Goal: Task Accomplishment & Management: Manage account settings

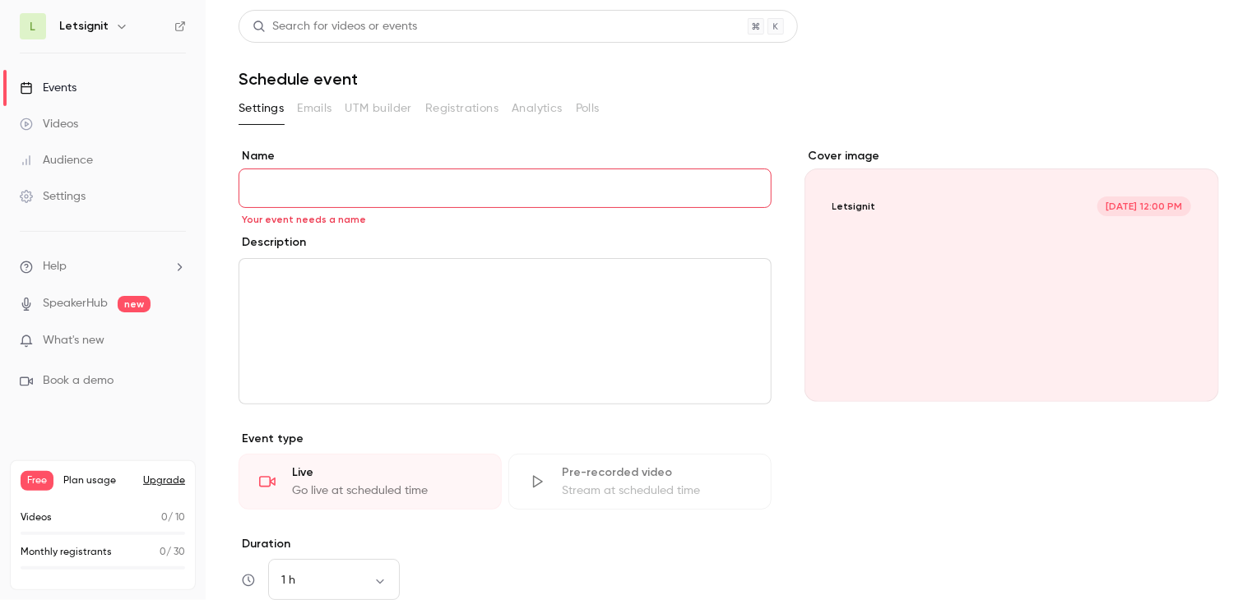
click at [335, 189] on input "Name" at bounding box center [504, 188] width 533 height 39
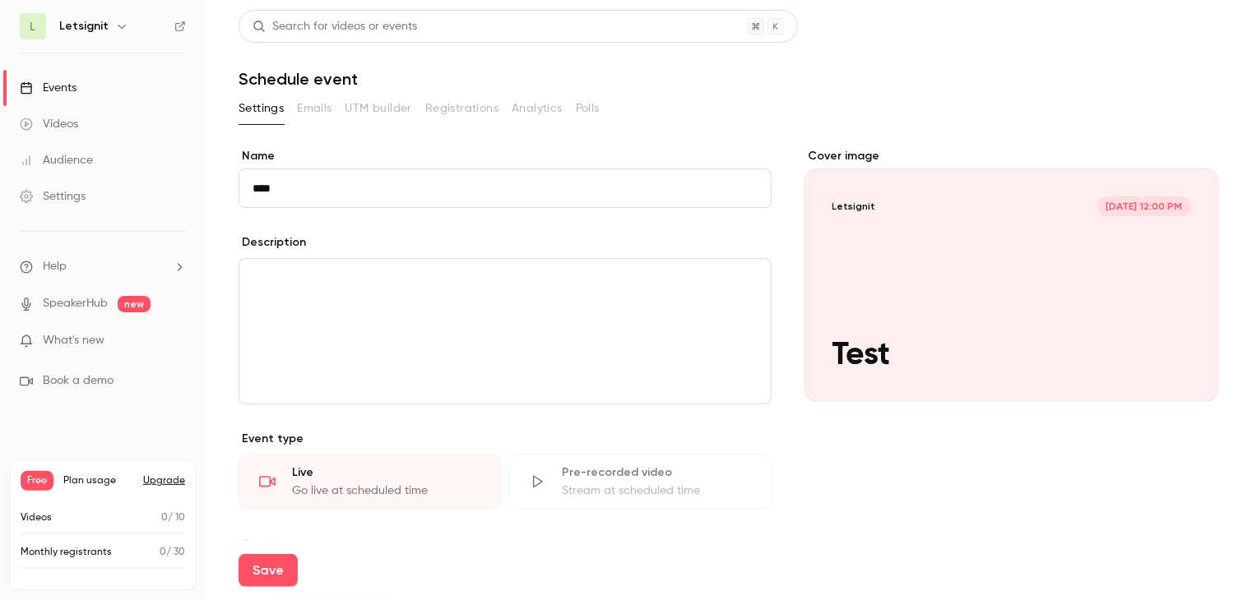
type input "****"
click at [334, 290] on div "editor" at bounding box center [504, 331] width 531 height 145
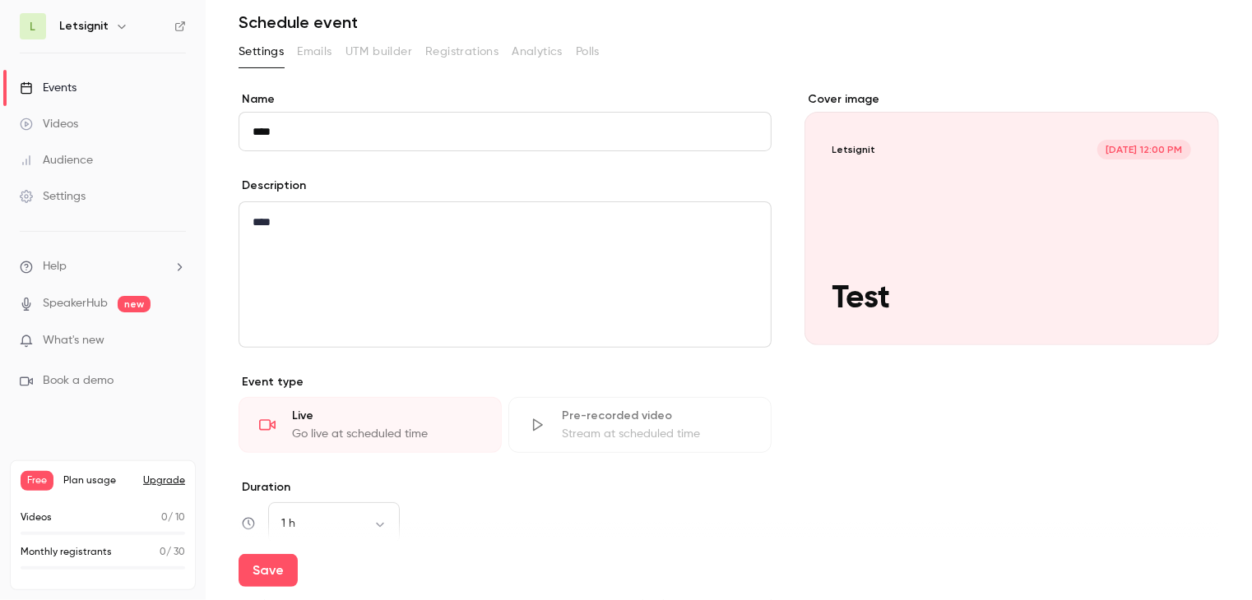
scroll to position [82, 0]
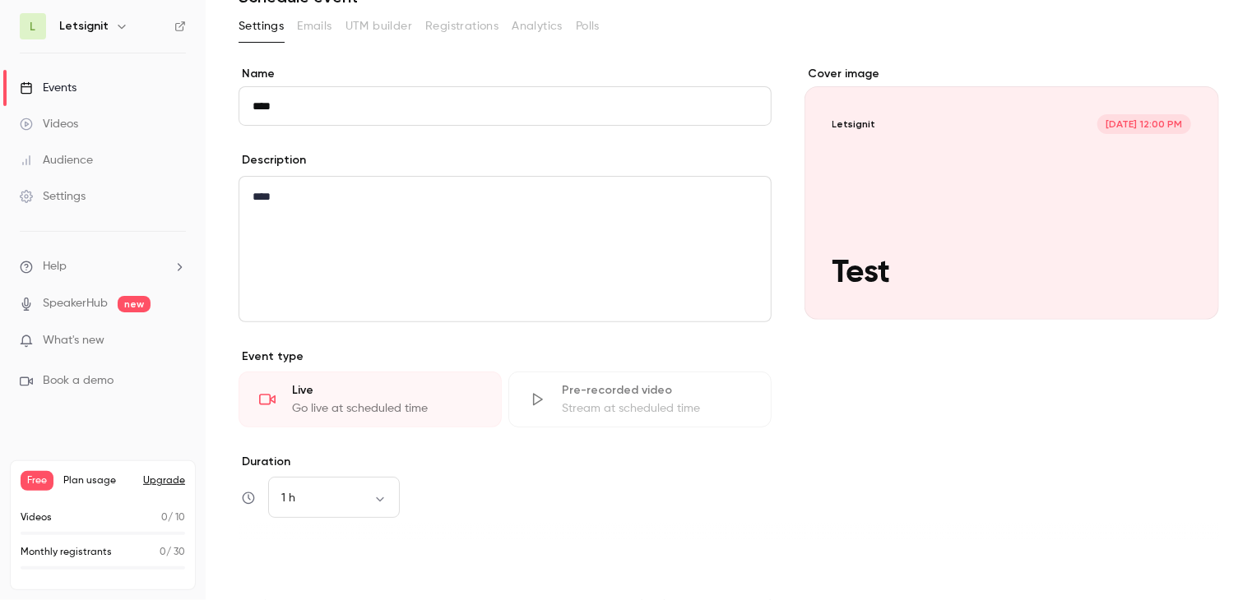
click at [256, 561] on button "Save" at bounding box center [267, 570] width 59 height 33
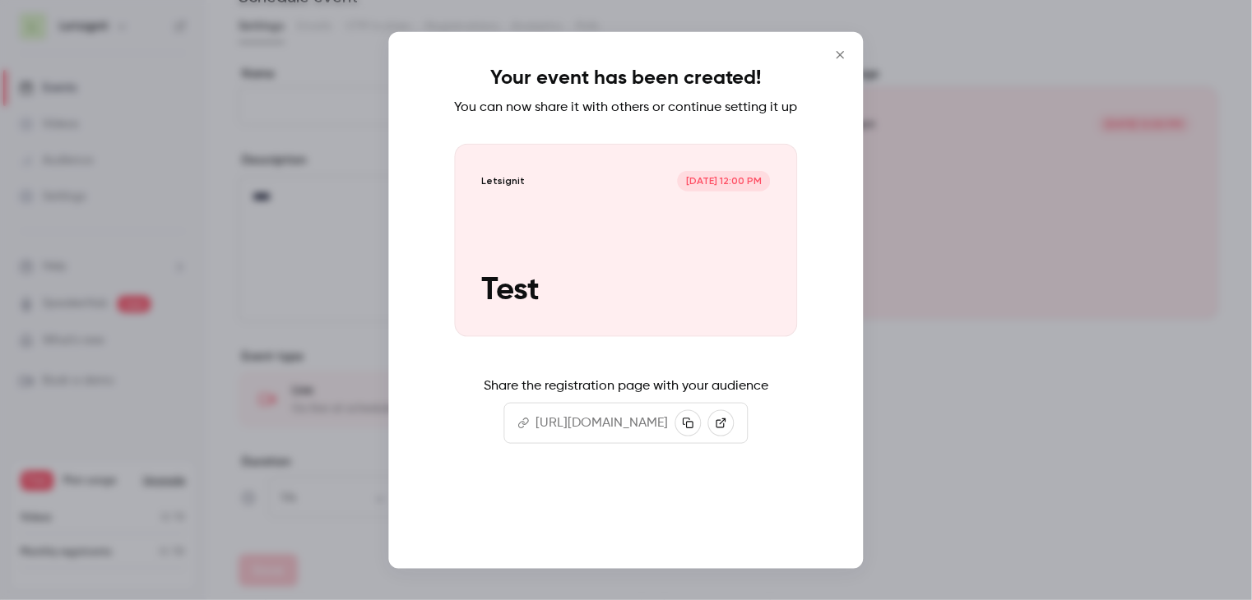
click at [683, 526] on button "Continue" at bounding box center [626, 515] width 164 height 39
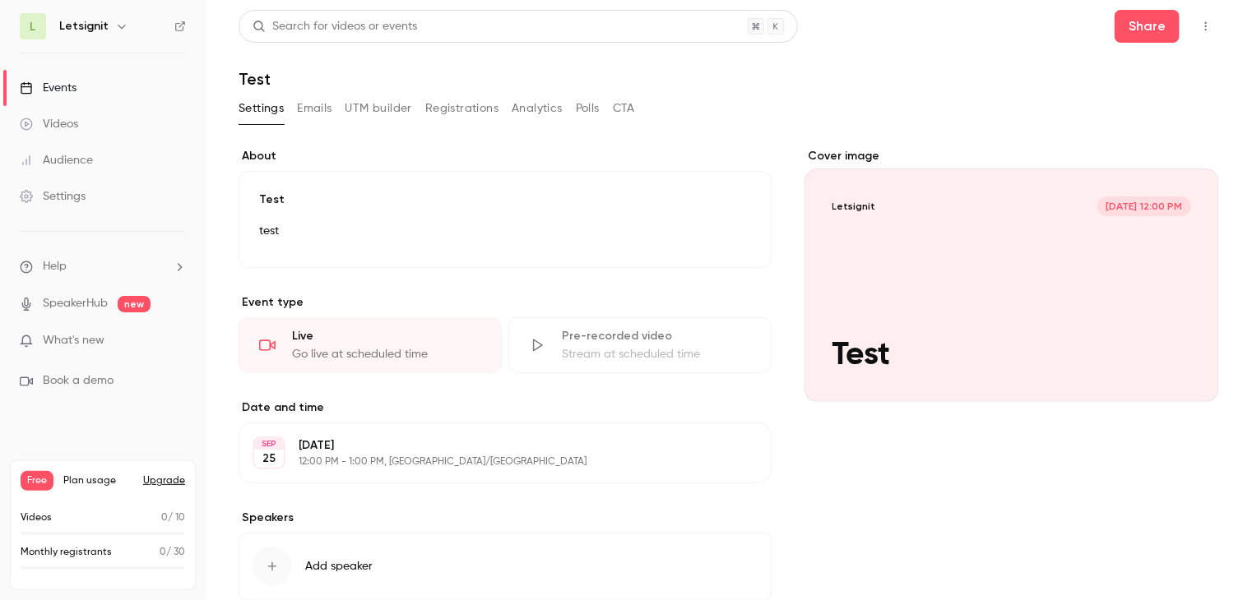
click at [58, 340] on span "What's new" at bounding box center [74, 340] width 62 height 17
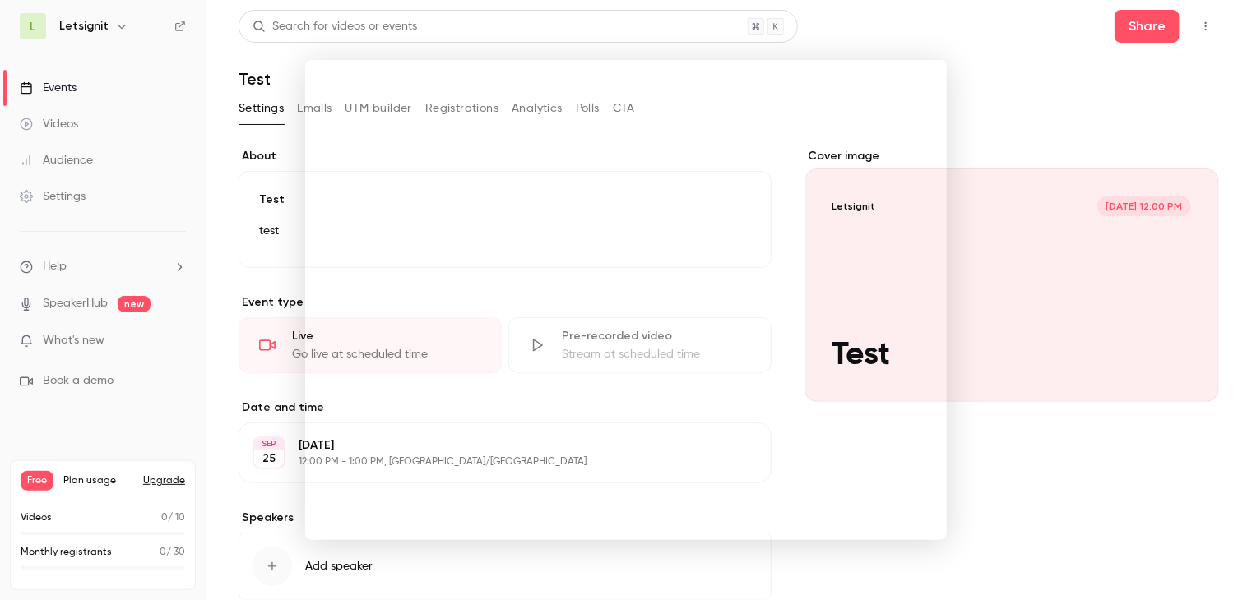
click at [935, 45] on div at bounding box center [626, 300] width 1252 height 600
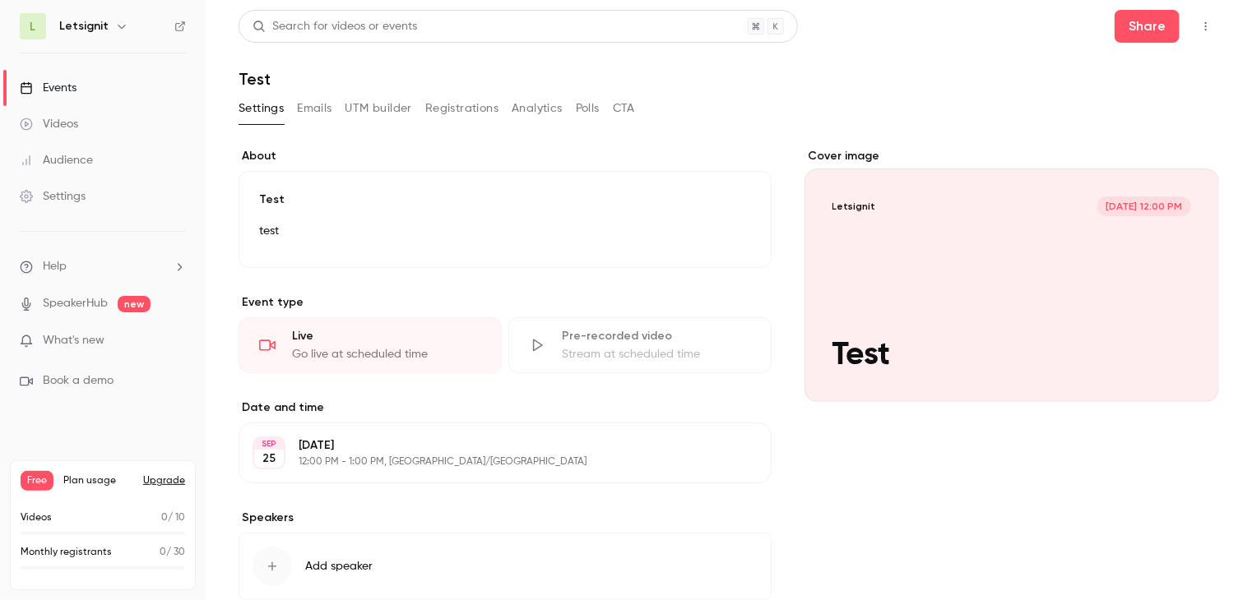
click at [124, 128] on link "Videos" at bounding box center [103, 124] width 206 height 36
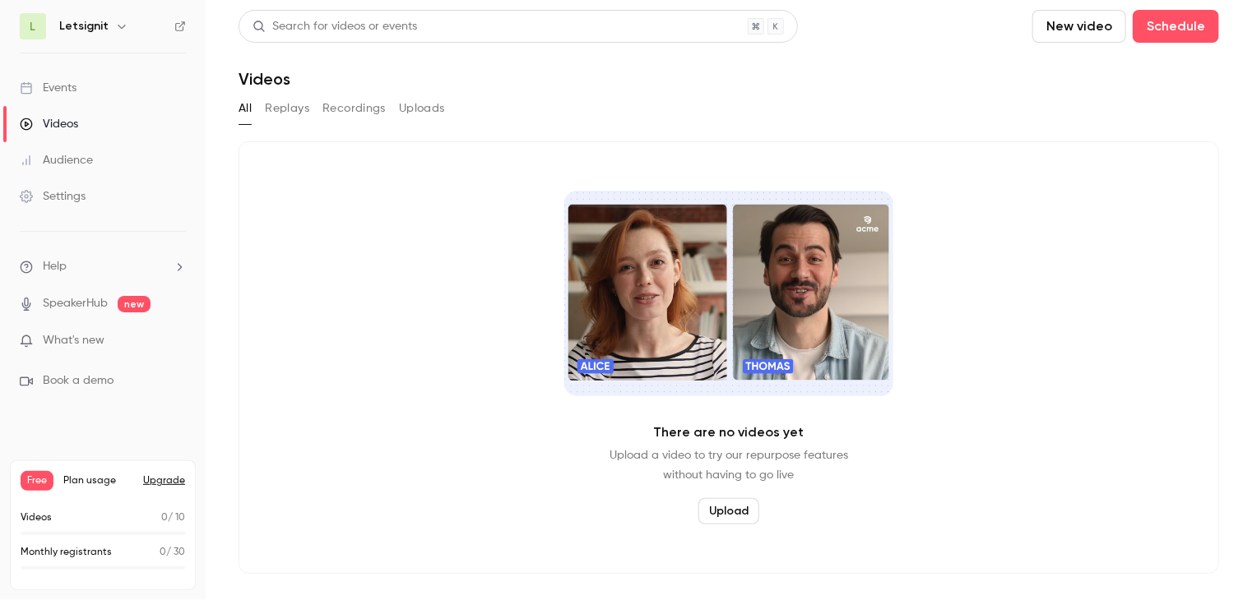
click at [125, 84] on link "Events" at bounding box center [103, 88] width 206 height 36
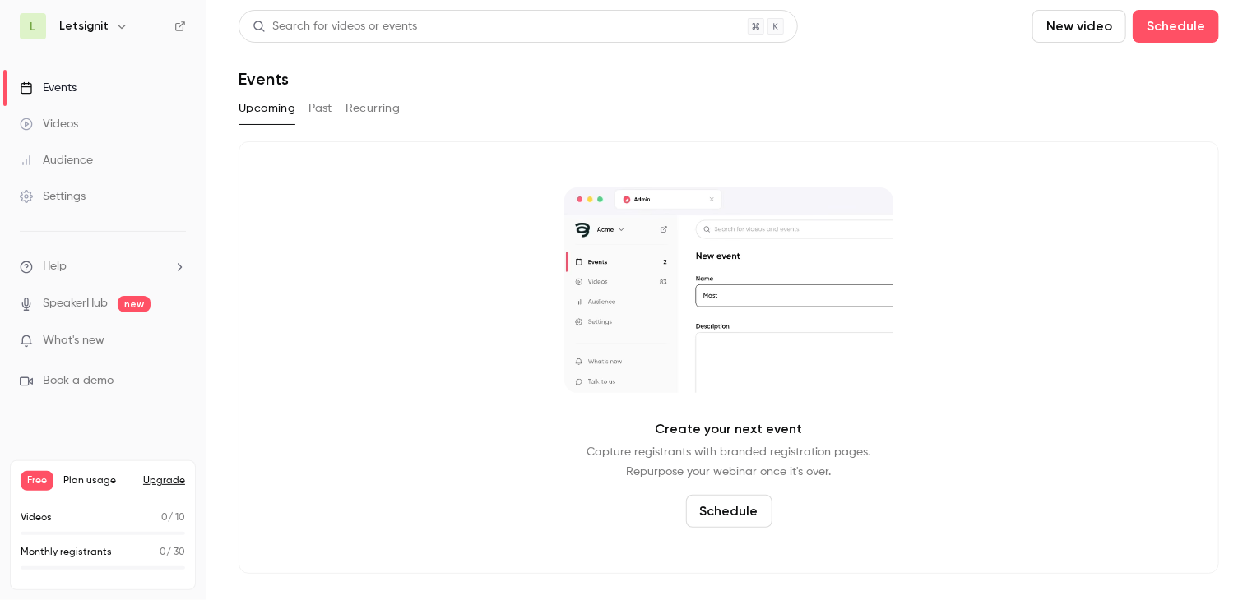
click at [732, 519] on button "Schedule" at bounding box center [729, 511] width 86 height 33
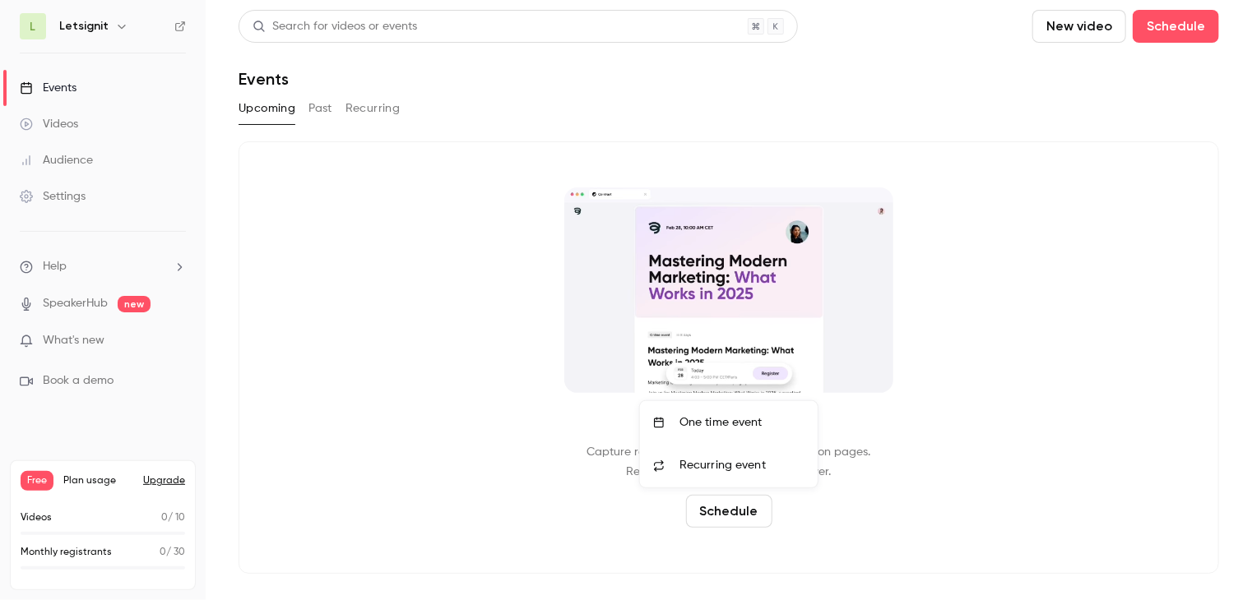
click at [734, 424] on div "One time event" at bounding box center [741, 422] width 125 height 16
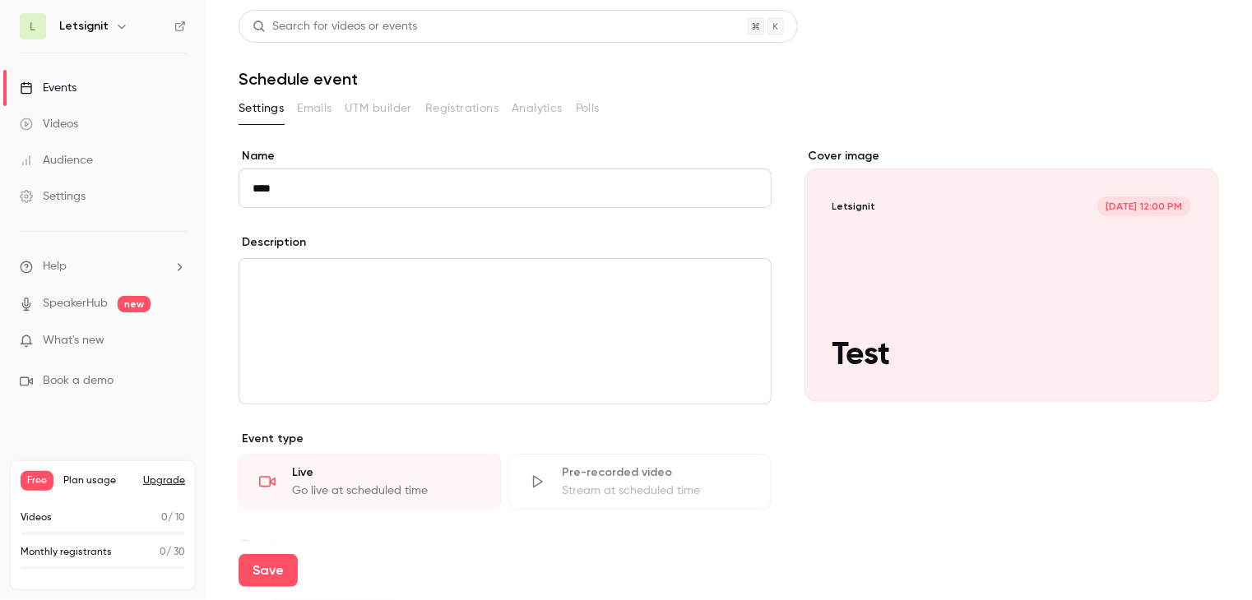
type input "****"
click at [473, 297] on div "editor" at bounding box center [504, 331] width 531 height 145
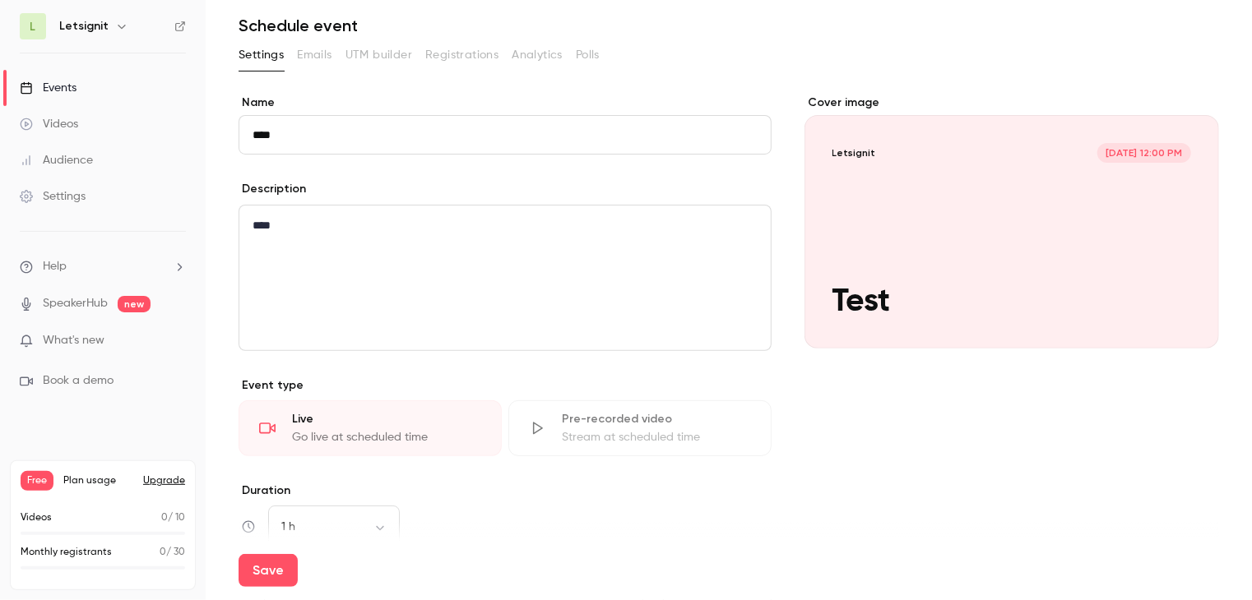
scroll to position [82, 0]
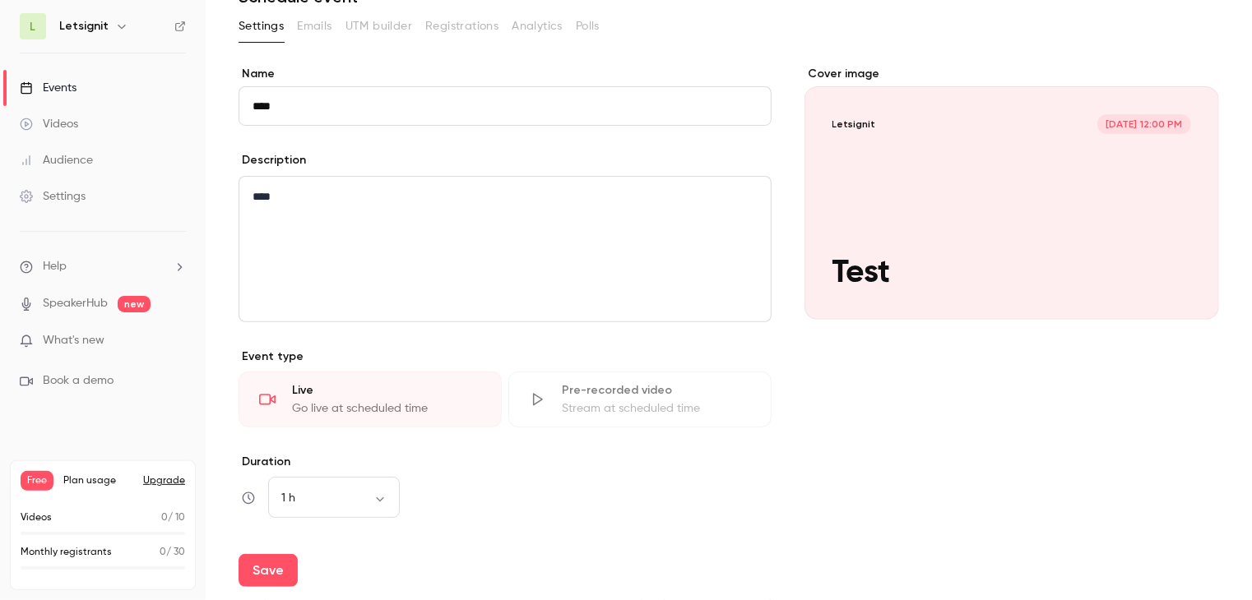
click at [431, 403] on div "Go live at scheduled time" at bounding box center [386, 408] width 189 height 16
click at [362, 507] on div "1 h ** ​" at bounding box center [334, 498] width 132 height 39
click at [258, 571] on button "Save" at bounding box center [267, 570] width 59 height 33
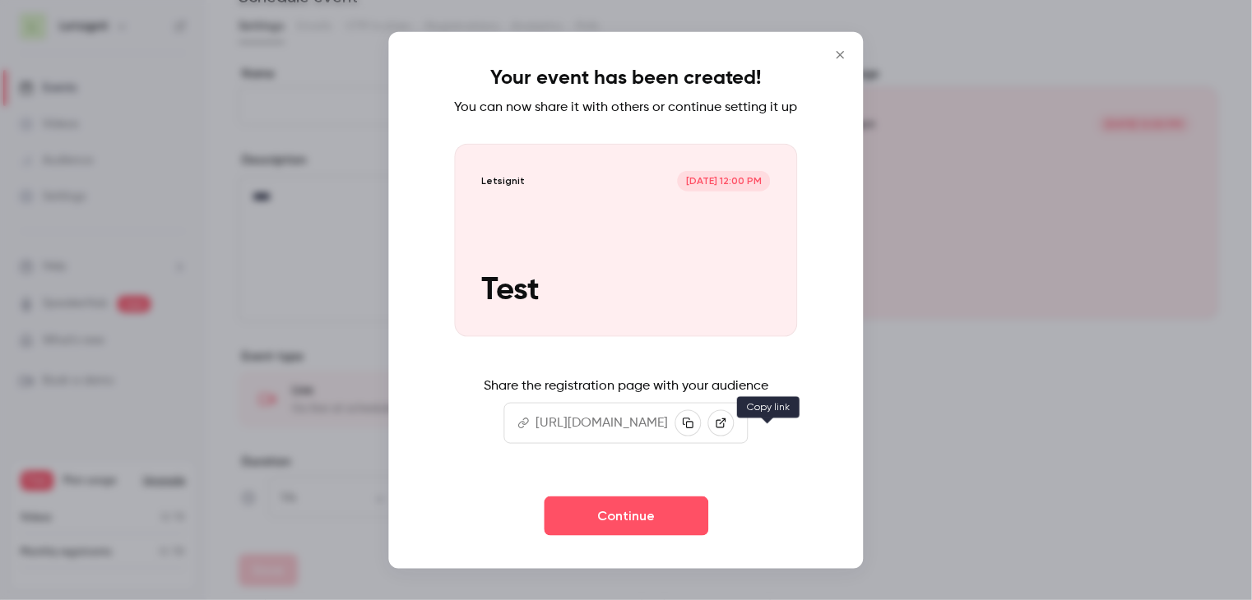
click at [694, 428] on icon "button" at bounding box center [689, 423] width 12 height 12
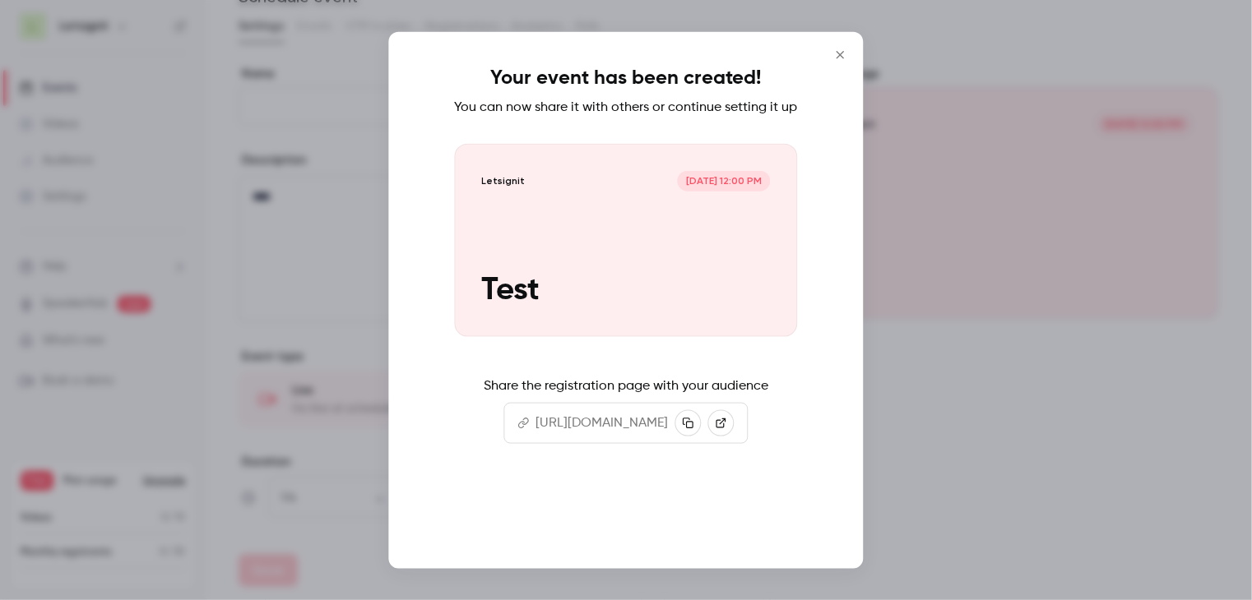
click at [658, 527] on button "Continue" at bounding box center [626, 515] width 164 height 39
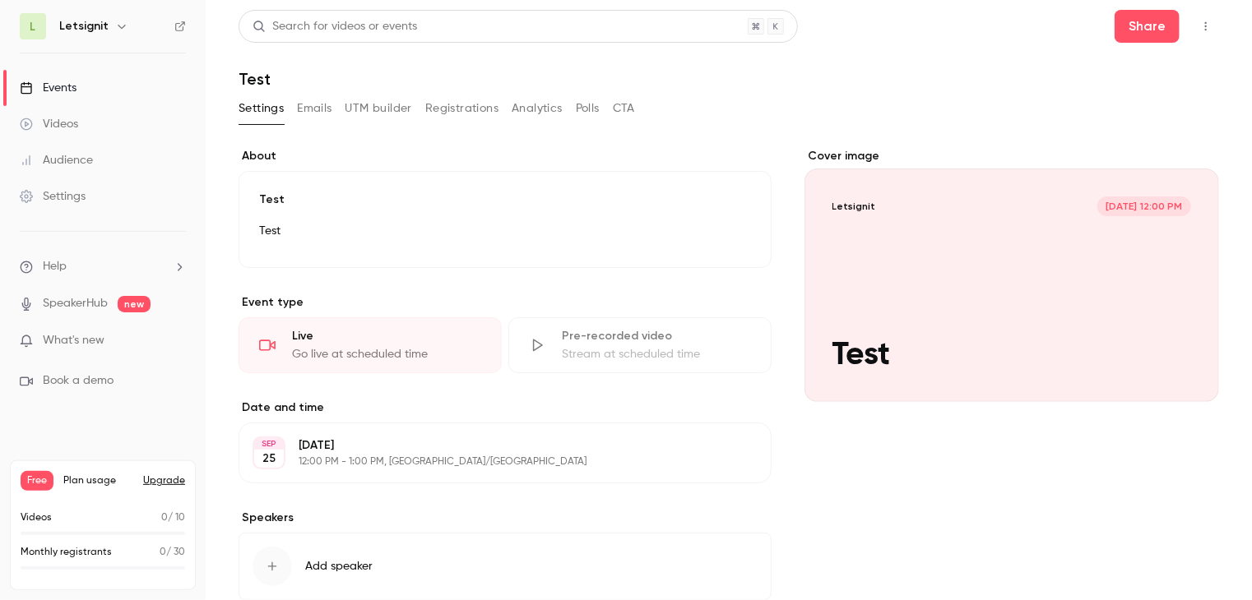
click at [112, 124] on link "Videos" at bounding box center [103, 124] width 206 height 36
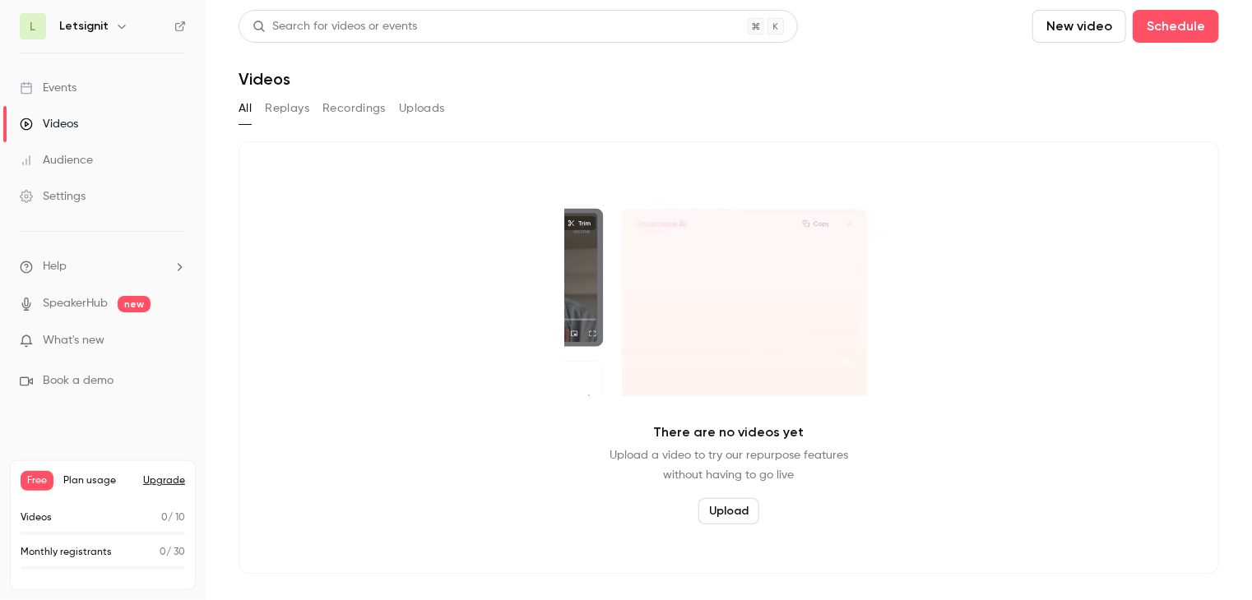
click at [747, 507] on button "Upload" at bounding box center [728, 511] width 61 height 26
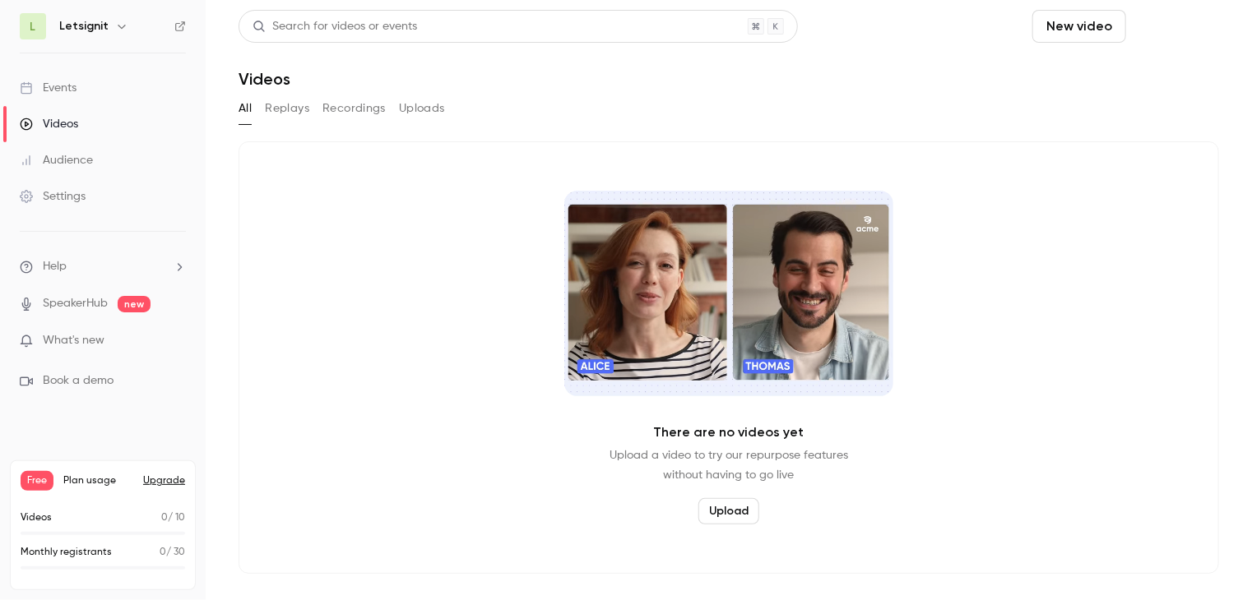
click at [1177, 26] on button "Schedule" at bounding box center [1175, 26] width 86 height 33
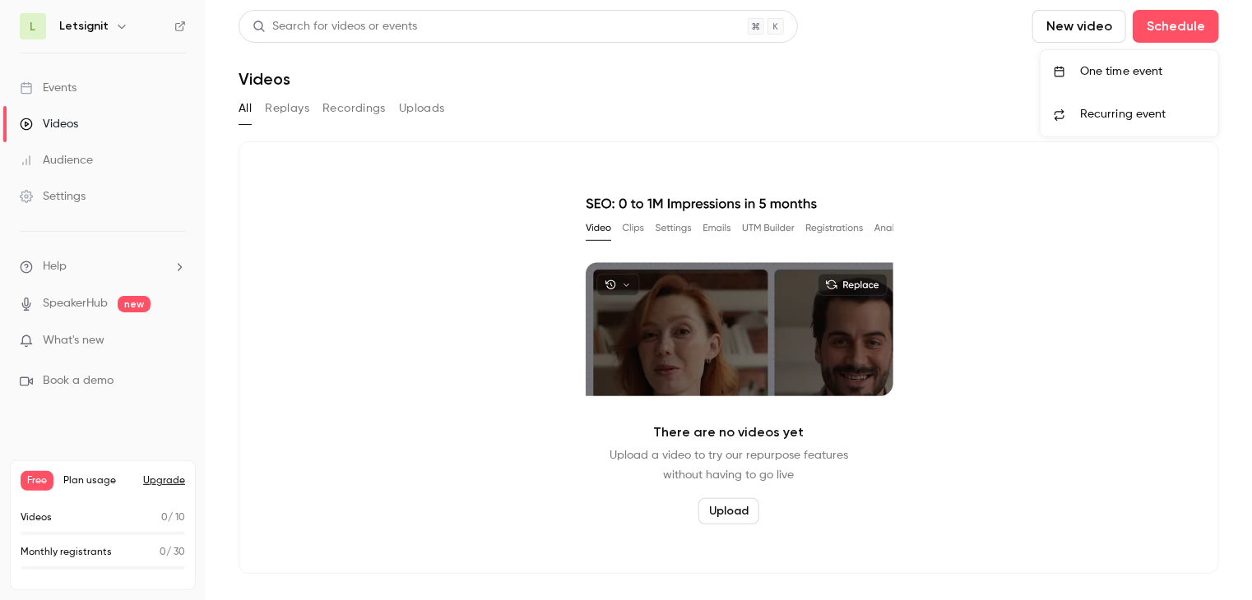
click at [1100, 67] on div "One time event" at bounding box center [1142, 71] width 125 height 16
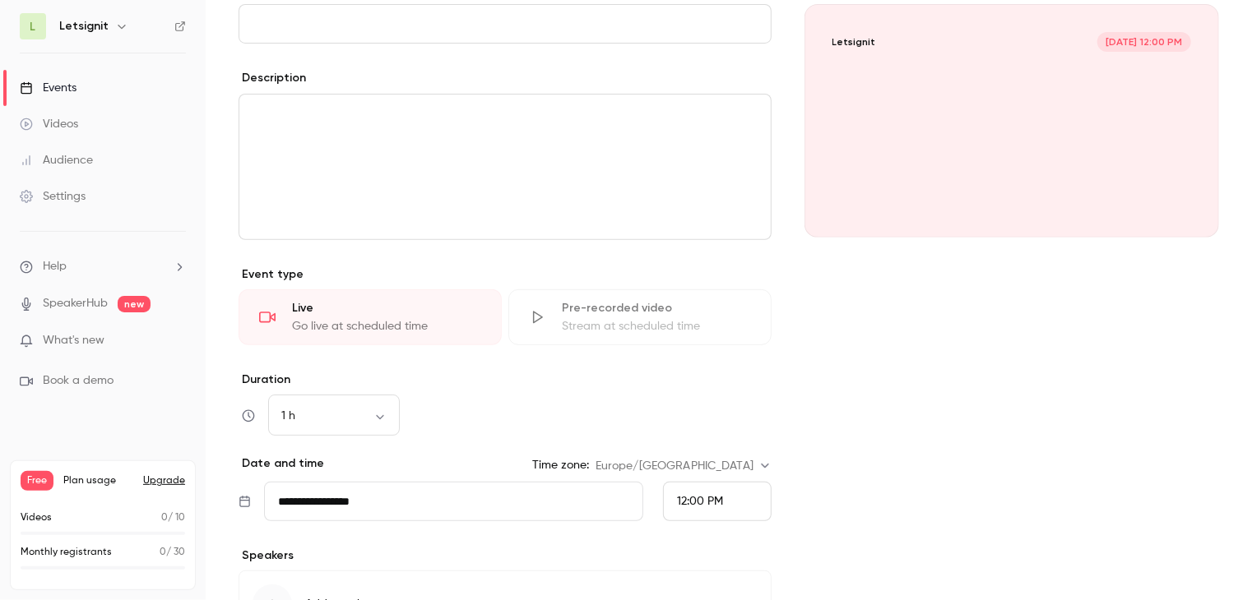
scroll to position [329, 0]
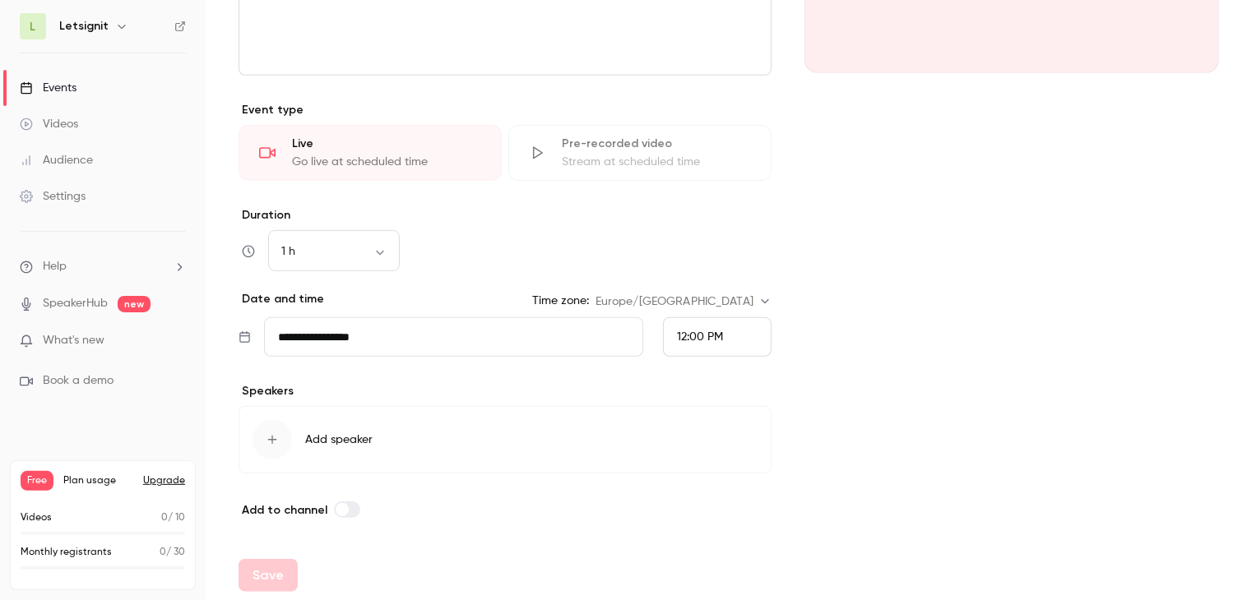
click at [453, 332] on input "**********" at bounding box center [453, 336] width 379 height 39
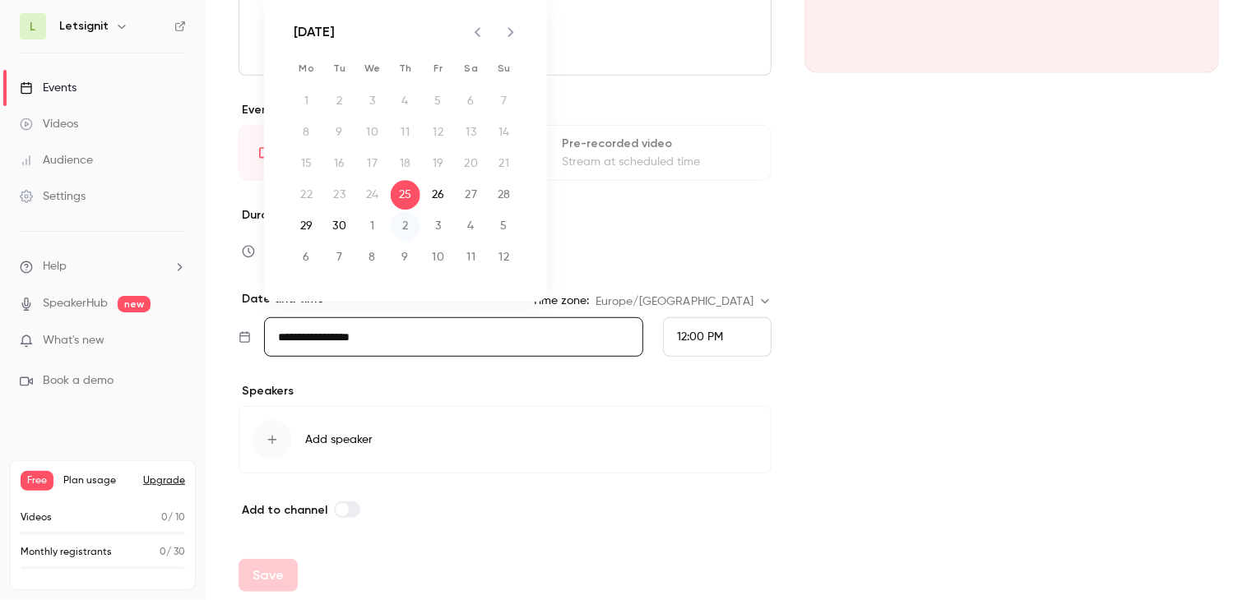
click at [406, 224] on button "2" at bounding box center [406, 226] width 30 height 30
type input "**********"
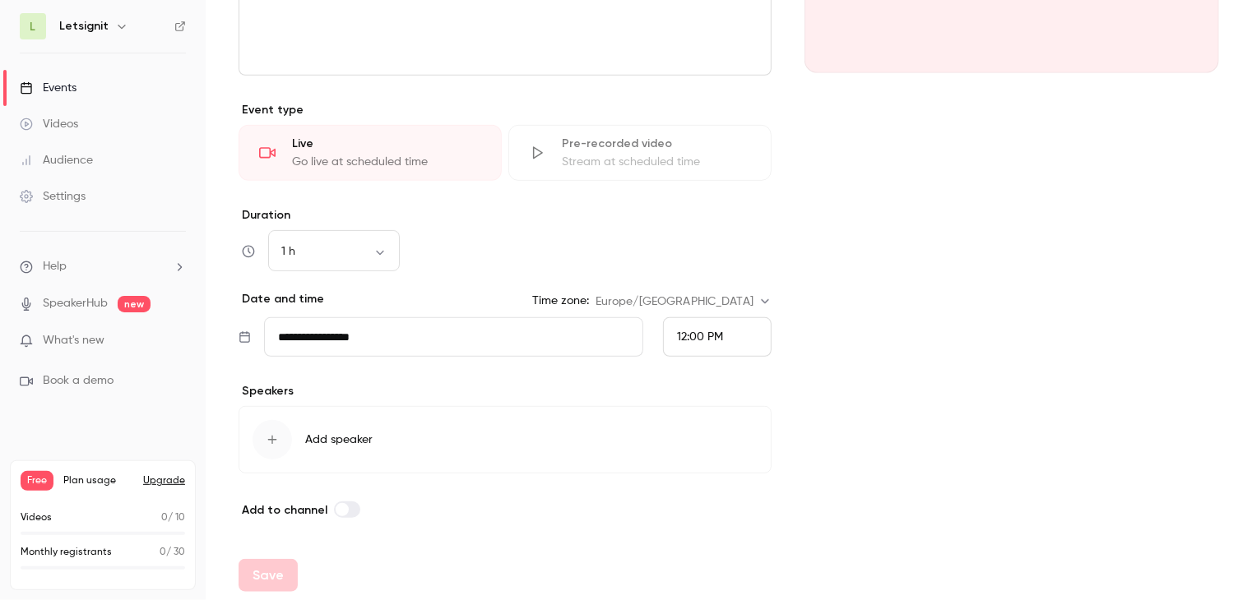
click at [708, 334] on span "12:00 PM" at bounding box center [700, 337] width 46 height 12
click at [704, 68] on span "10:30 AM" at bounding box center [694, 74] width 48 height 12
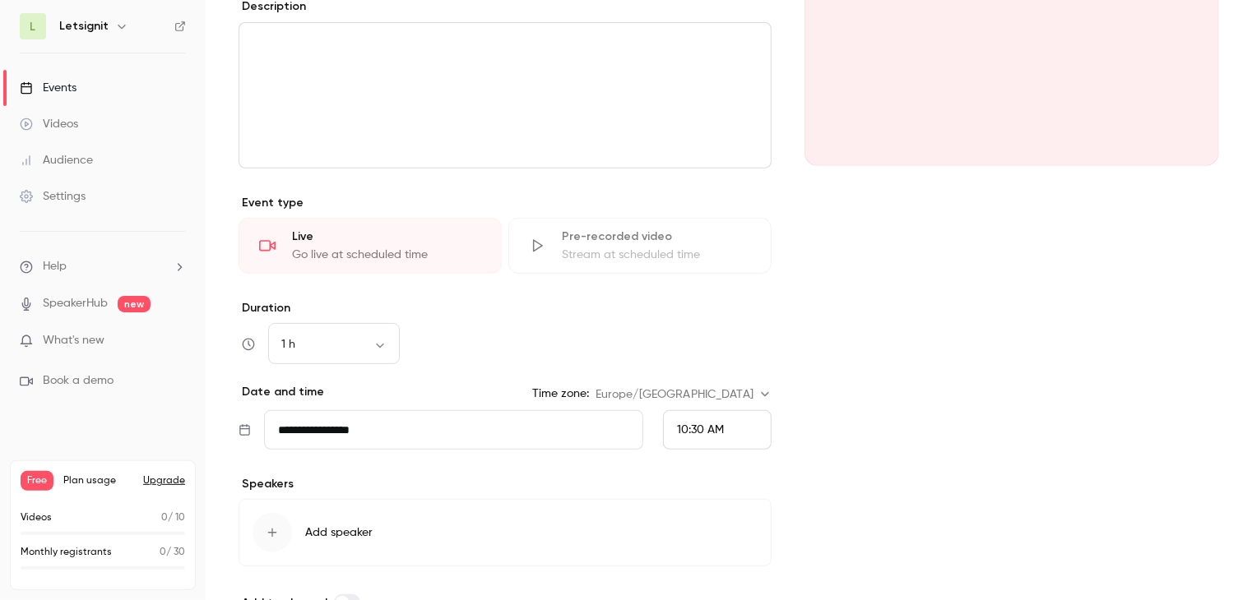
scroll to position [82, 0]
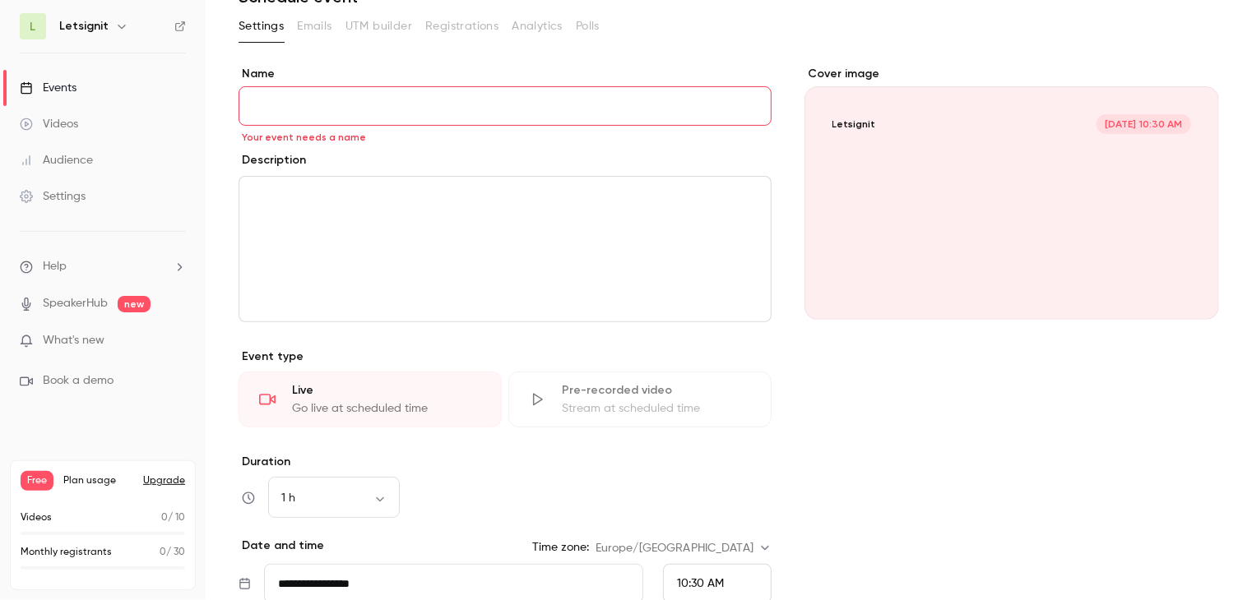
click at [322, 115] on input "Name" at bounding box center [504, 105] width 533 height 39
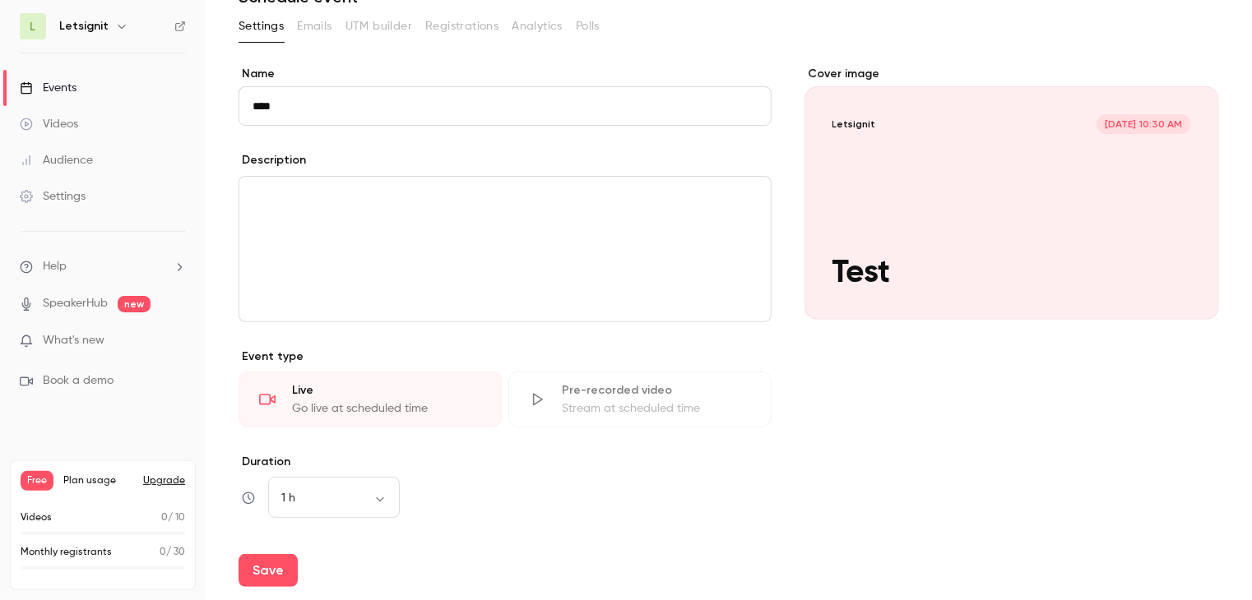
type input "****"
click at [429, 241] on div "editor" at bounding box center [504, 249] width 531 height 145
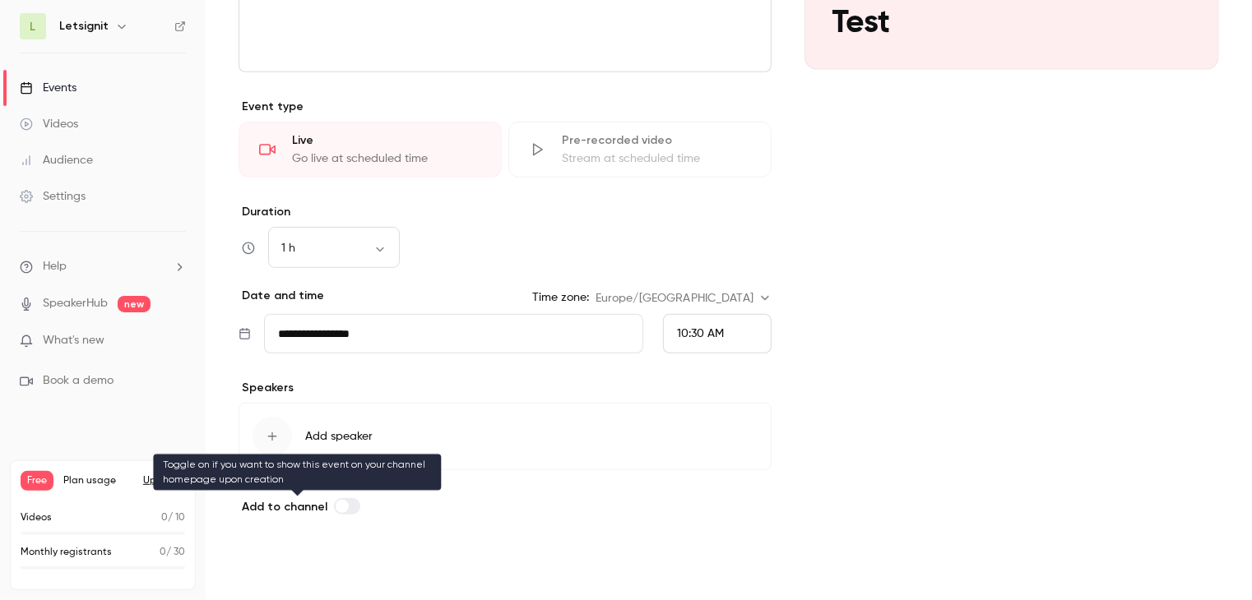
scroll to position [333, 0]
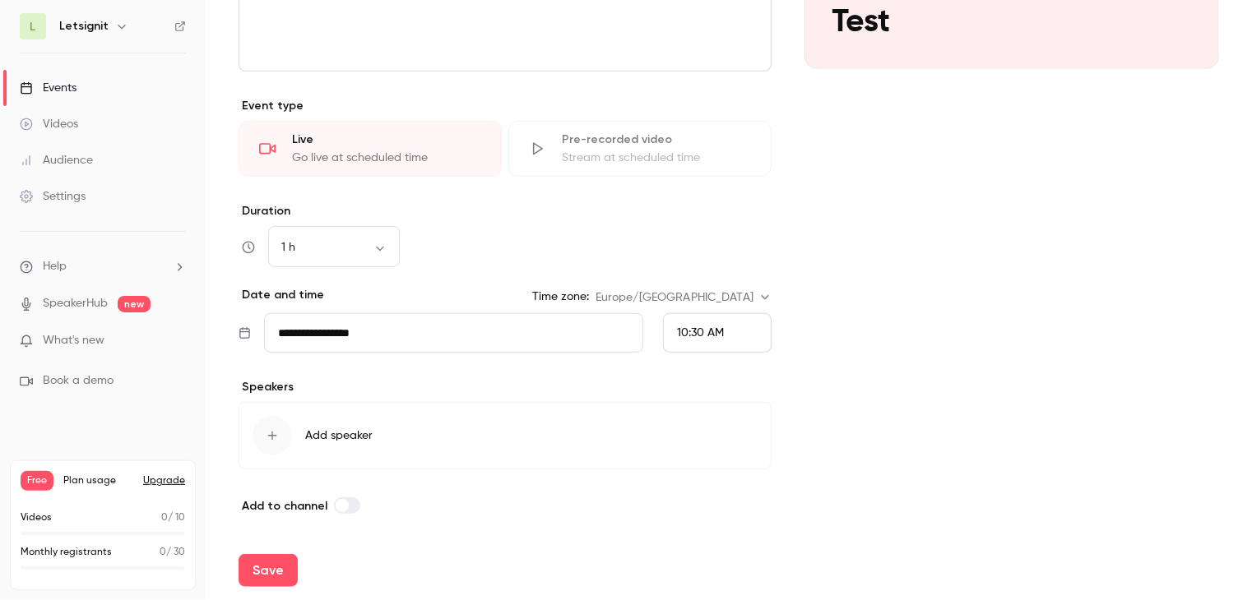
click at [328, 423] on button "Add speaker" at bounding box center [504, 435] width 533 height 67
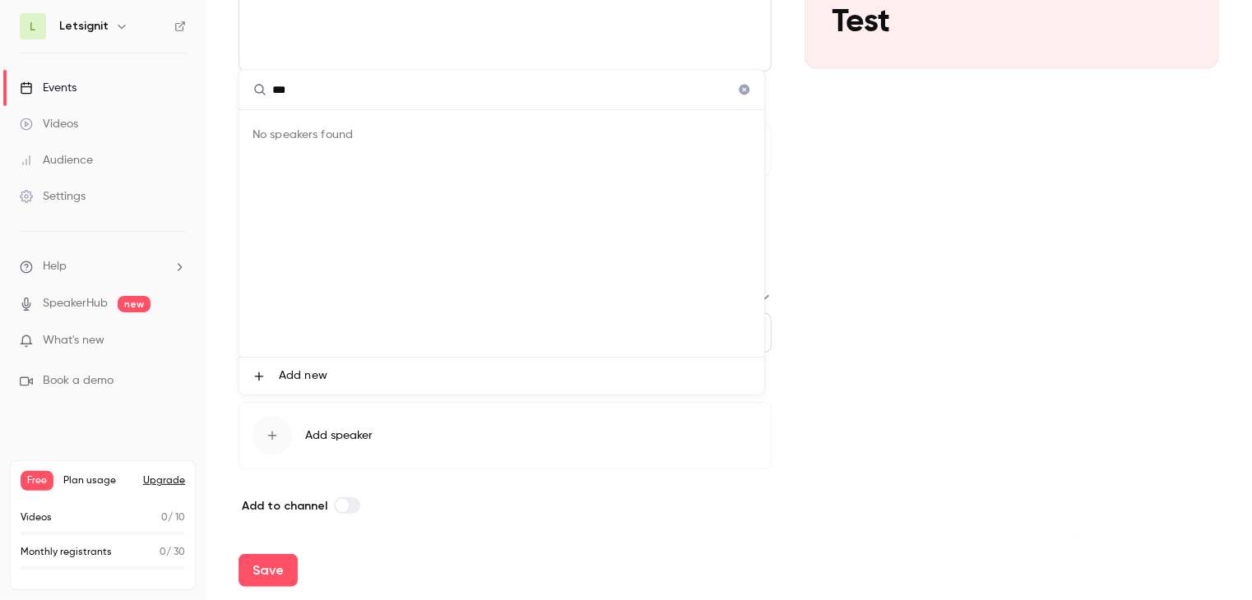
type input "***"
click at [983, 338] on div at bounding box center [626, 300] width 1252 height 600
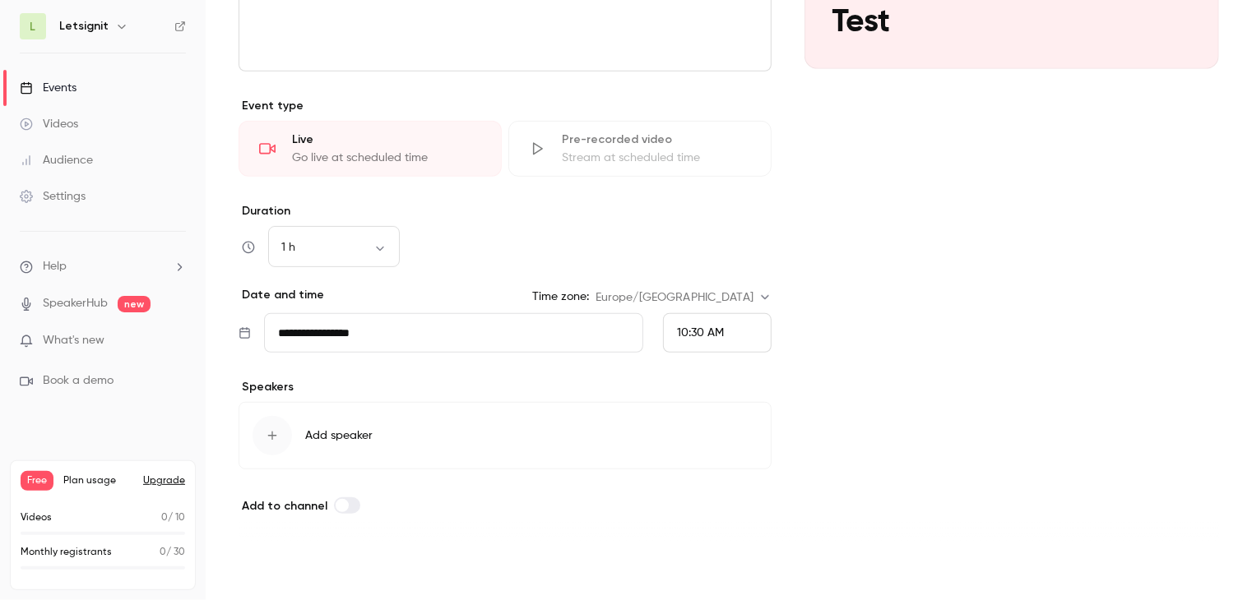
click at [285, 566] on button "Save" at bounding box center [267, 570] width 59 height 33
type input "**********"
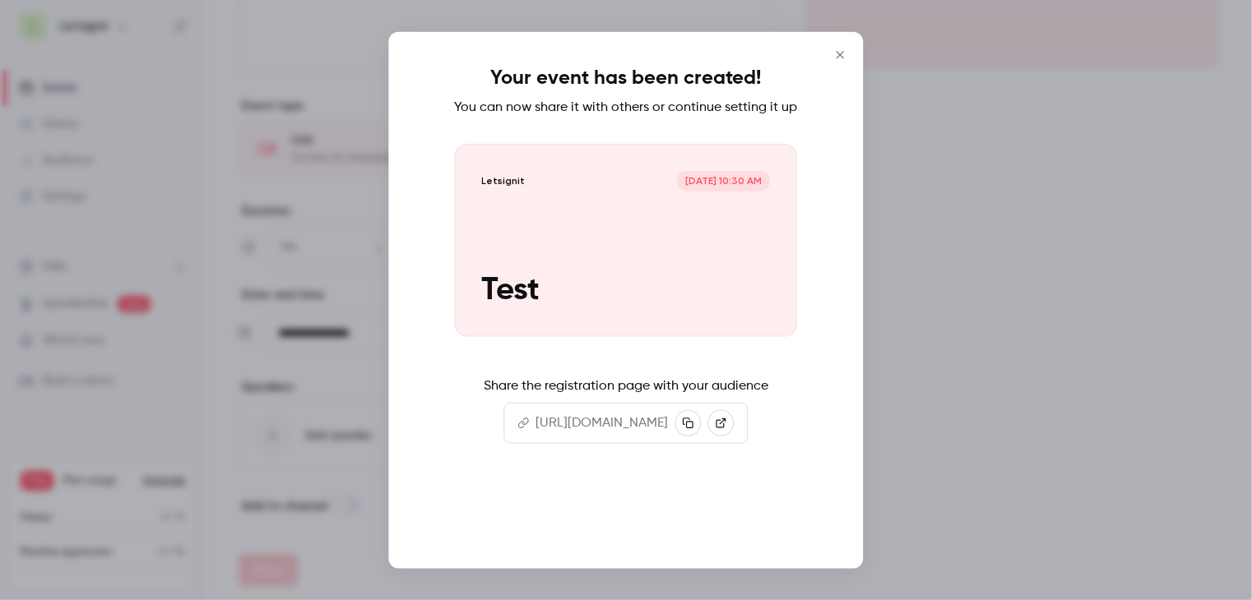
click at [638, 532] on button "Continue" at bounding box center [626, 515] width 164 height 39
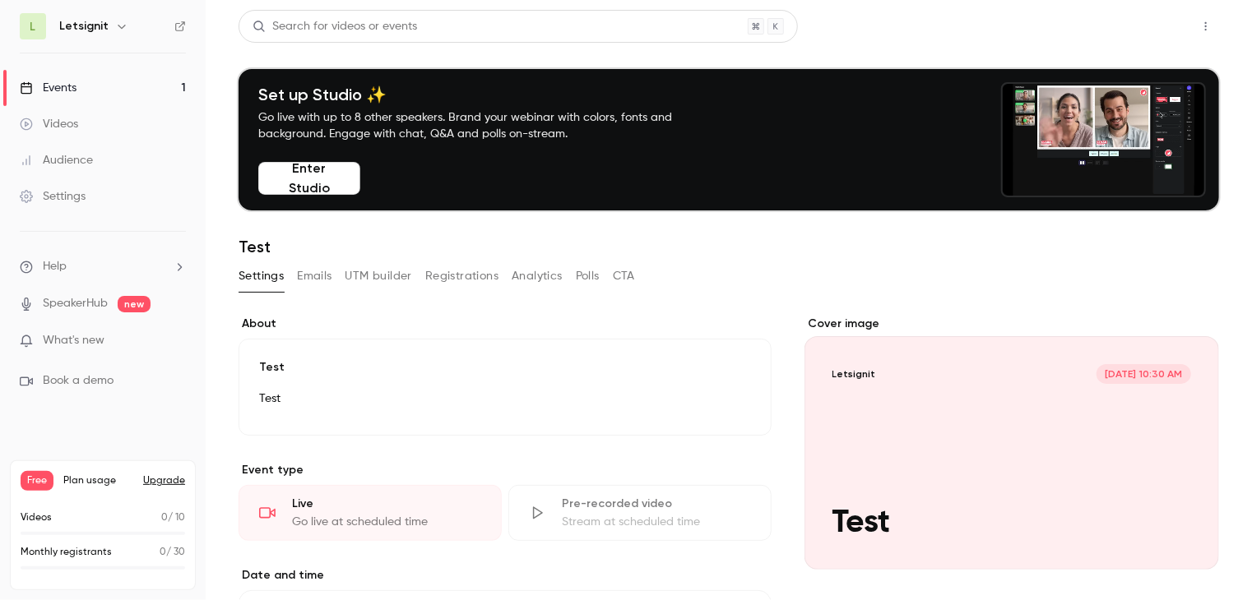
click at [1146, 32] on button "Share" at bounding box center [1146, 26] width 65 height 33
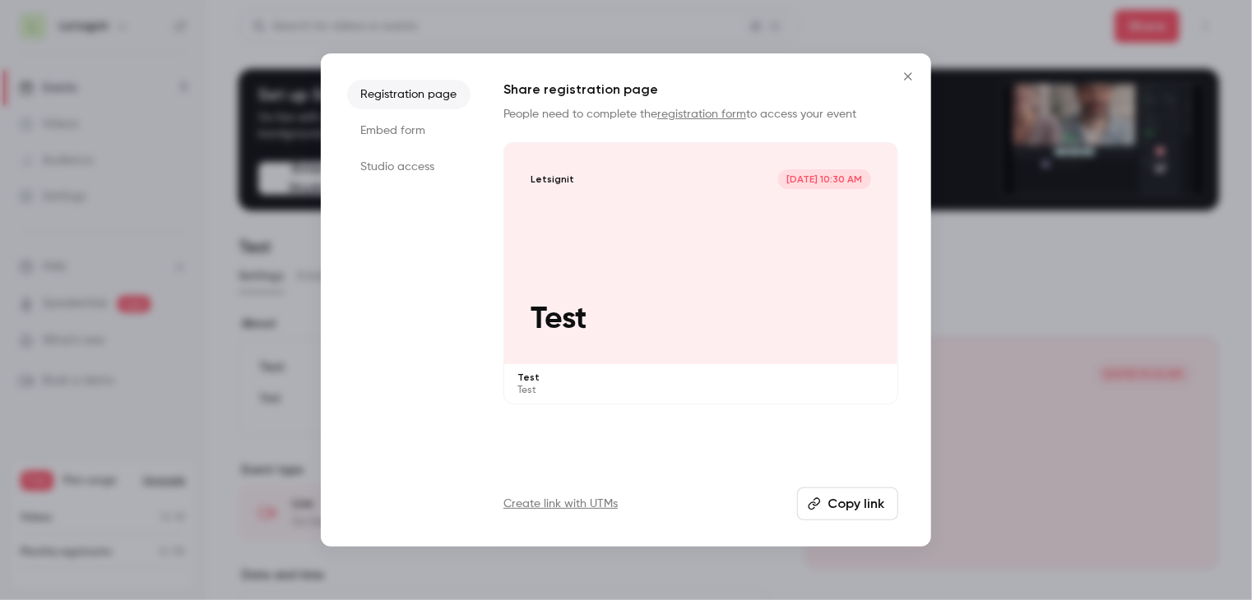
click at [909, 83] on button "Close" at bounding box center [907, 76] width 33 height 33
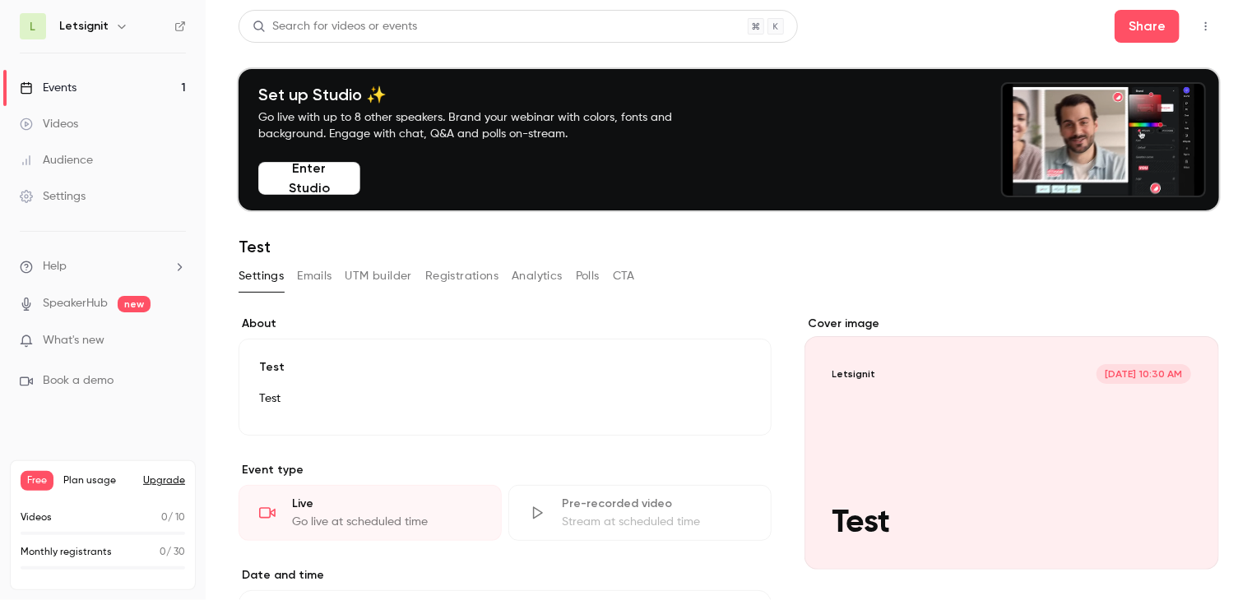
click at [88, 93] on link "Events 1" at bounding box center [103, 88] width 206 height 36
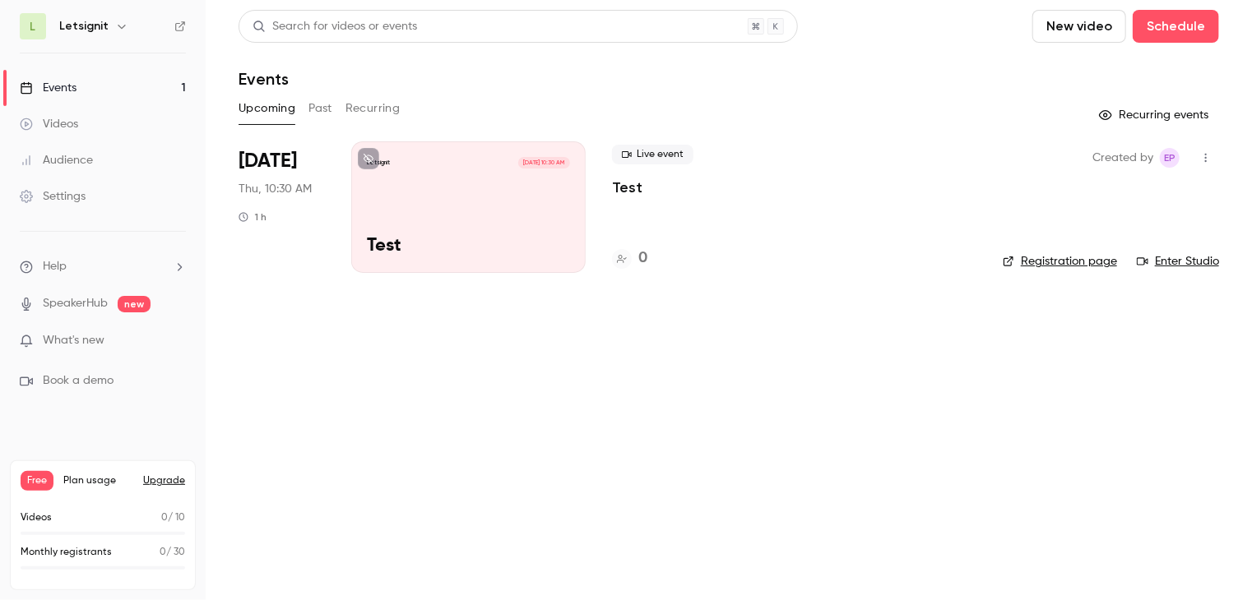
click at [1211, 155] on icon "button" at bounding box center [1205, 158] width 13 height 12
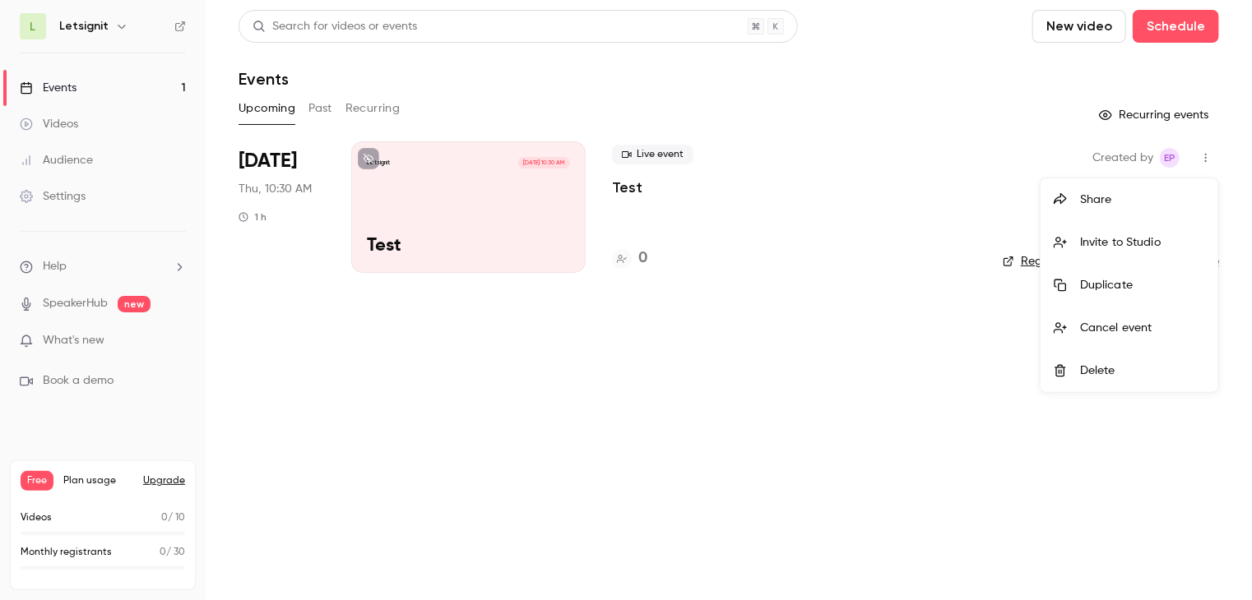
click at [890, 349] on div at bounding box center [626, 300] width 1252 height 600
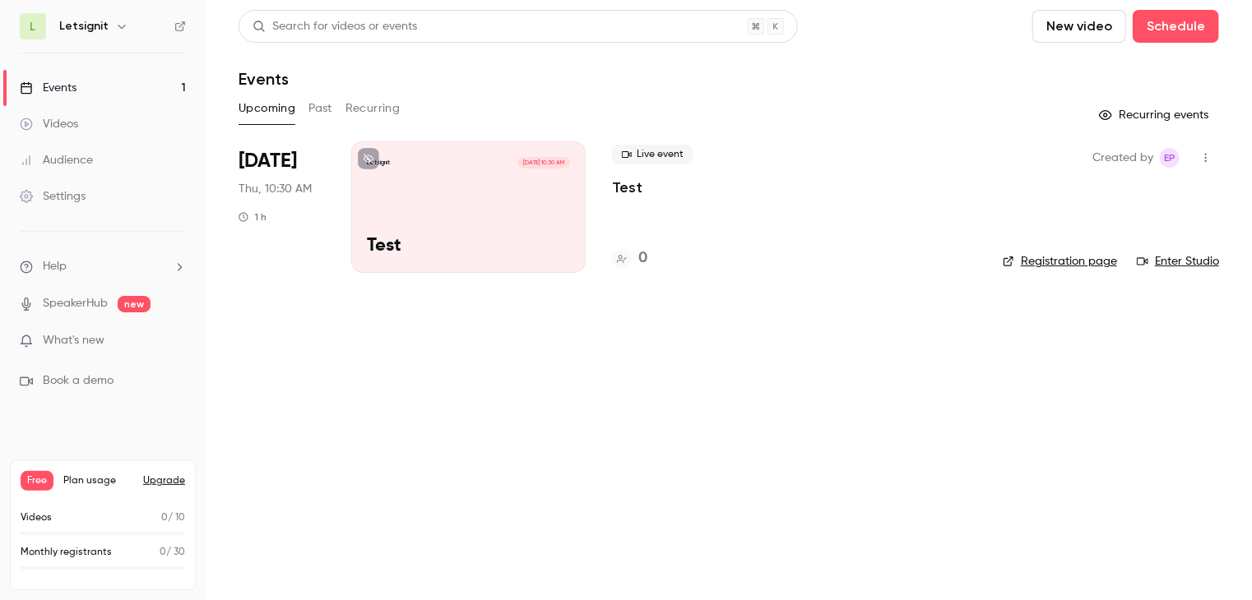
click at [1030, 266] on link "Registration page" at bounding box center [1059, 261] width 114 height 16
click at [1202, 155] on icon "button" at bounding box center [1205, 158] width 13 height 12
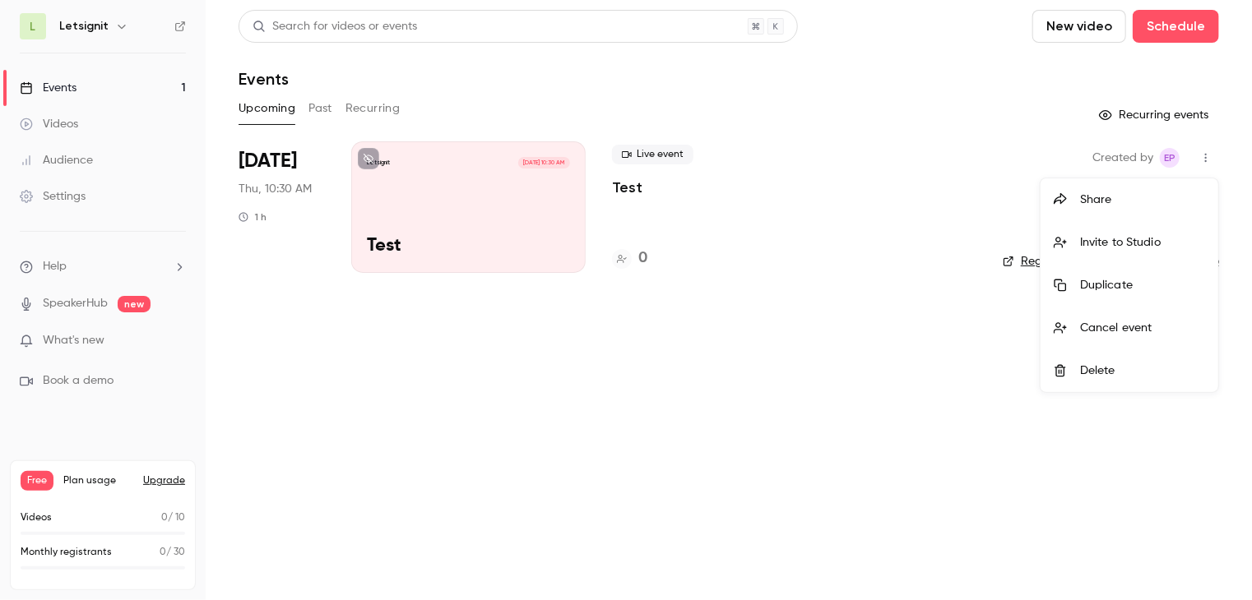
click at [716, 297] on div at bounding box center [626, 300] width 1252 height 600
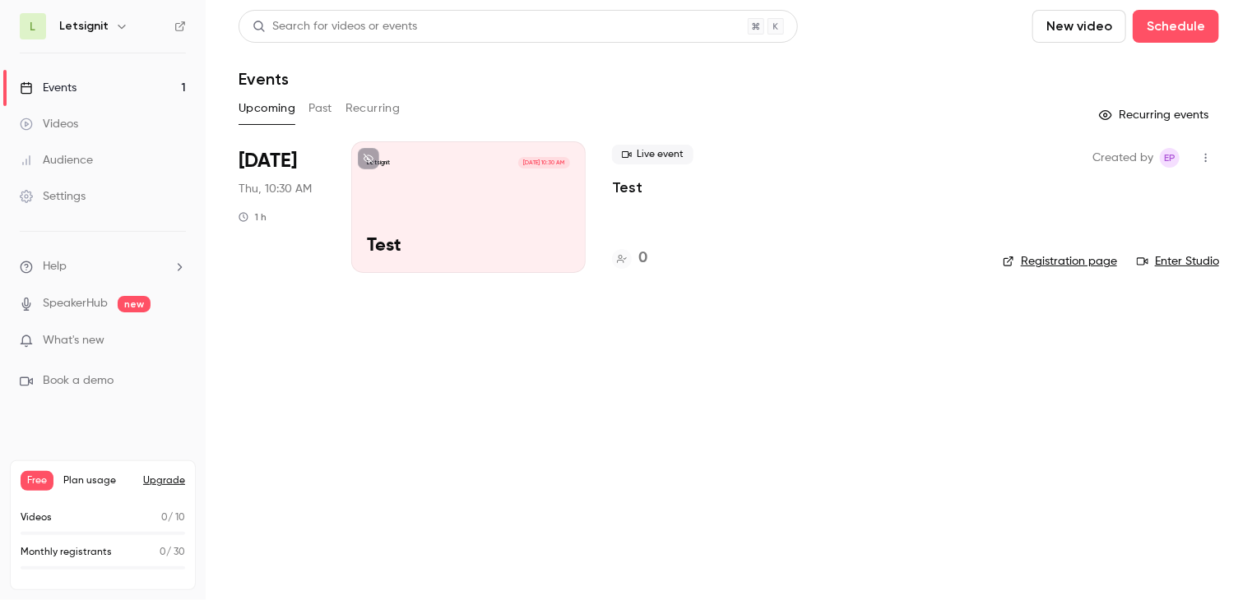
click at [270, 162] on span "[DATE]" at bounding box center [267, 161] width 58 height 26
click at [276, 218] on div "[DATE] Thu, 10:30 AM 1 h" at bounding box center [281, 207] width 86 height 132
click at [385, 214] on div "Letsignit [DATE] 10:30 AM Test" at bounding box center [468, 207] width 234 height 132
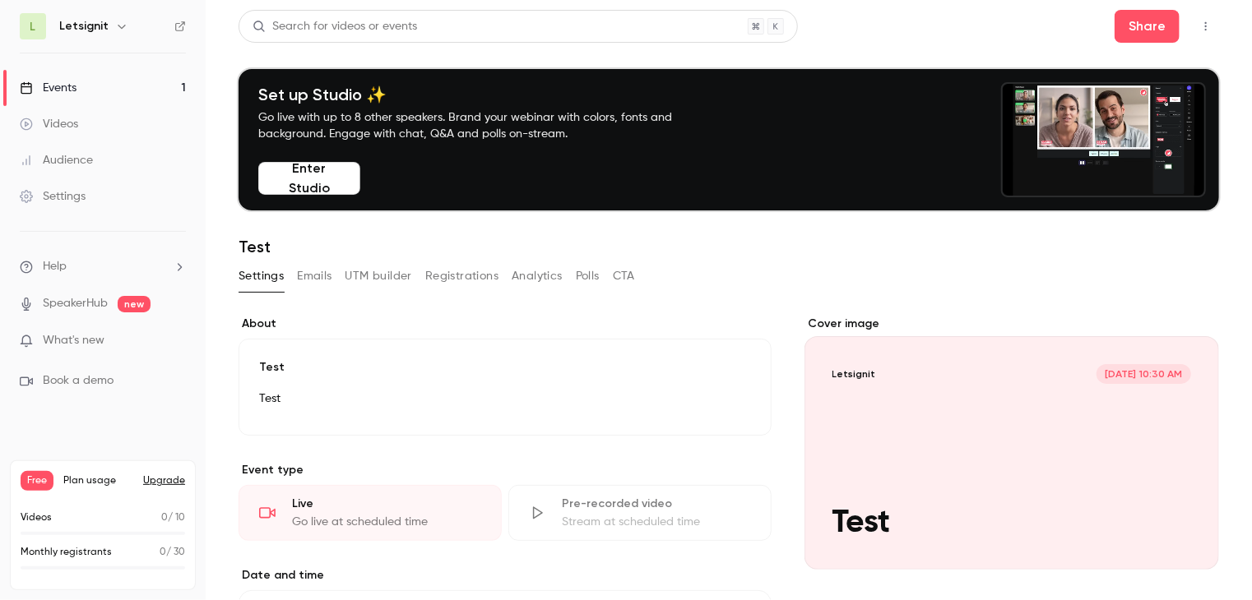
scroll to position [82, 0]
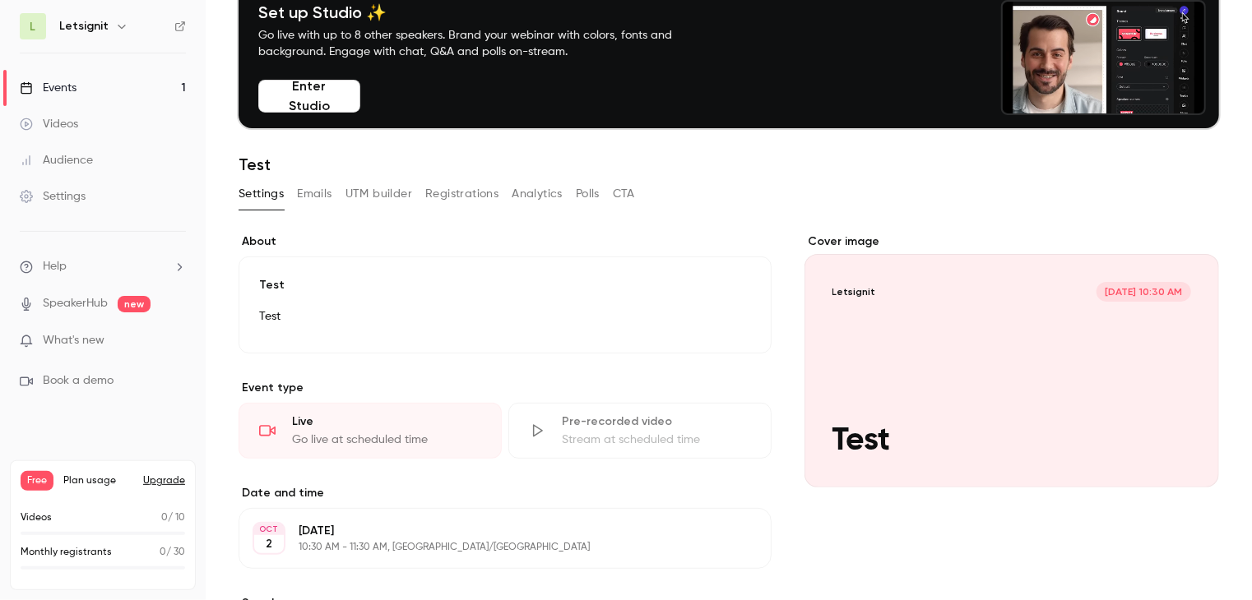
click at [462, 187] on button "Registrations" at bounding box center [461, 194] width 73 height 26
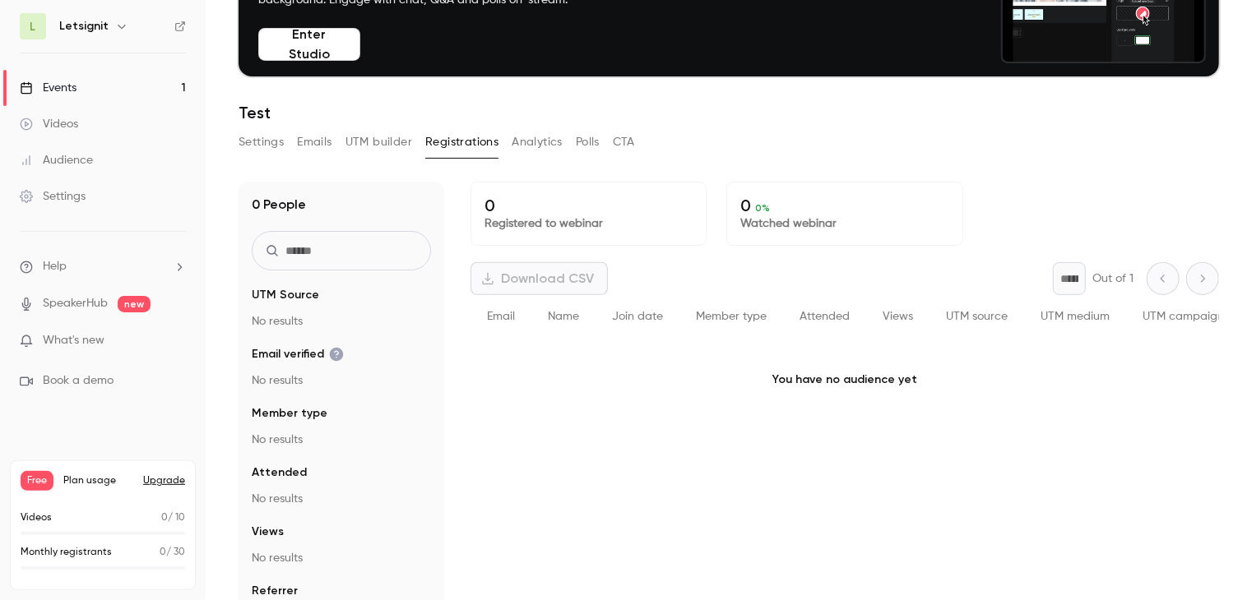
scroll to position [161, 0]
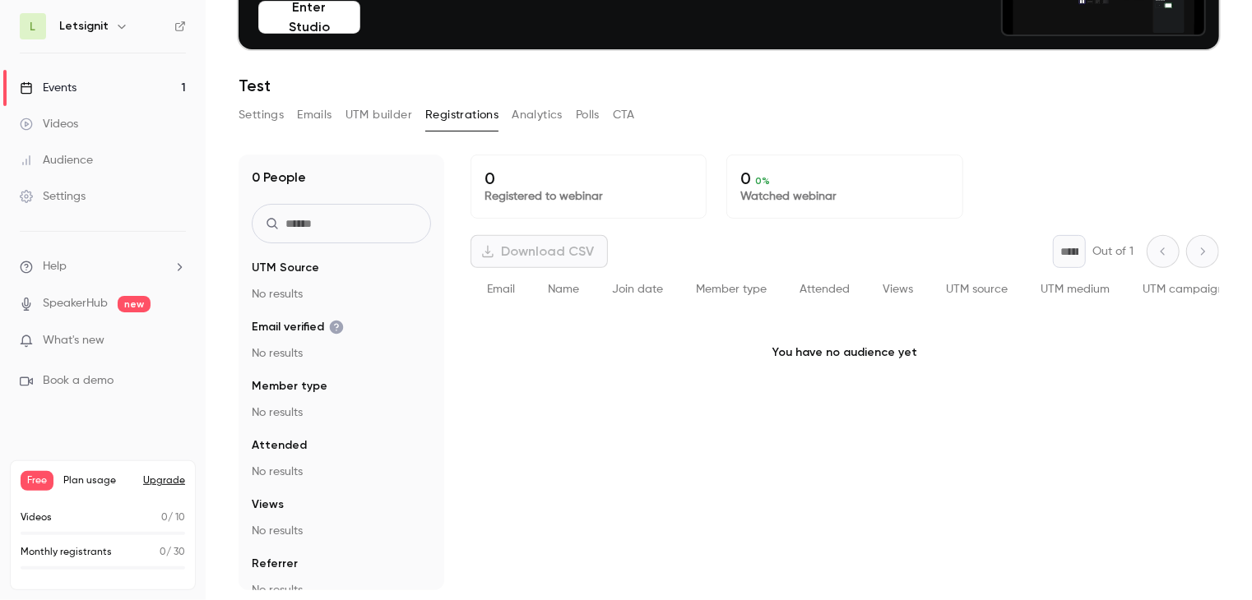
click at [274, 113] on button "Settings" at bounding box center [260, 115] width 45 height 26
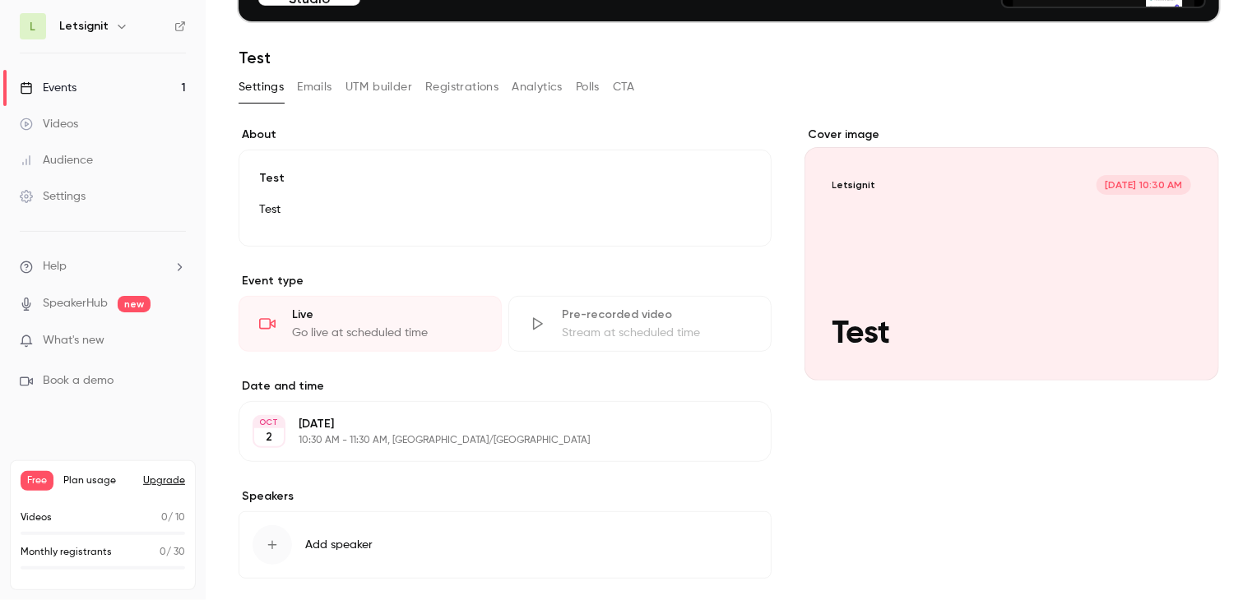
scroll to position [22, 0]
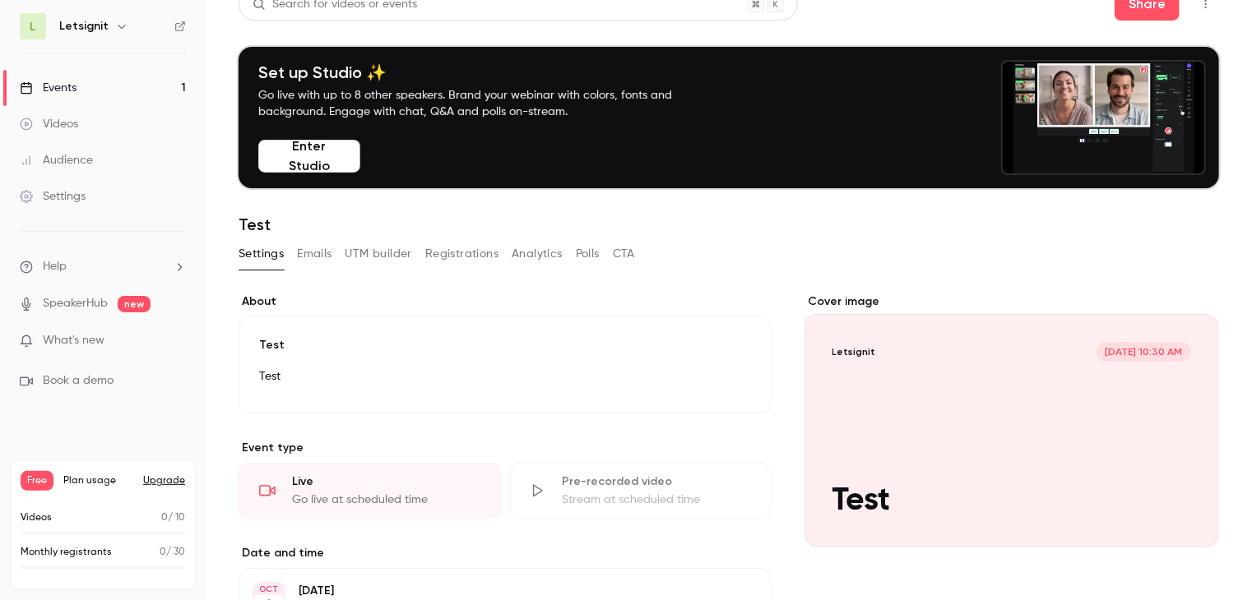
drag, startPoint x: 347, startPoint y: 247, endPoint x: 340, endPoint y: 254, distance: 10.5
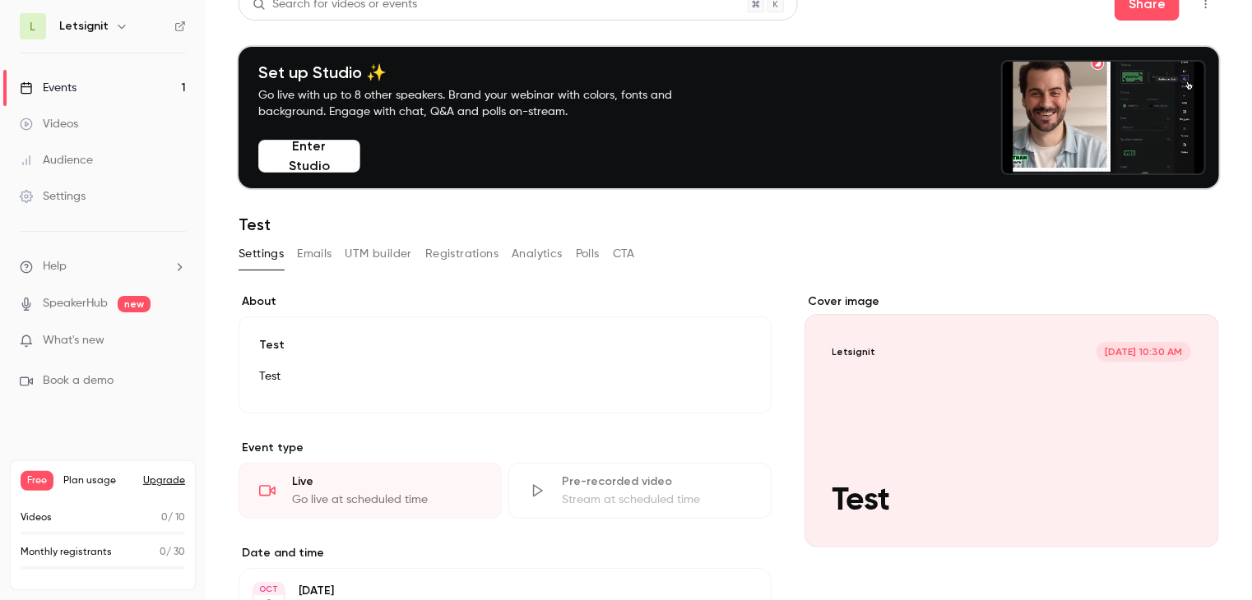
click at [344, 250] on div "Settings Emails UTM builder Registrations Analytics Polls CTA" at bounding box center [436, 254] width 396 height 26
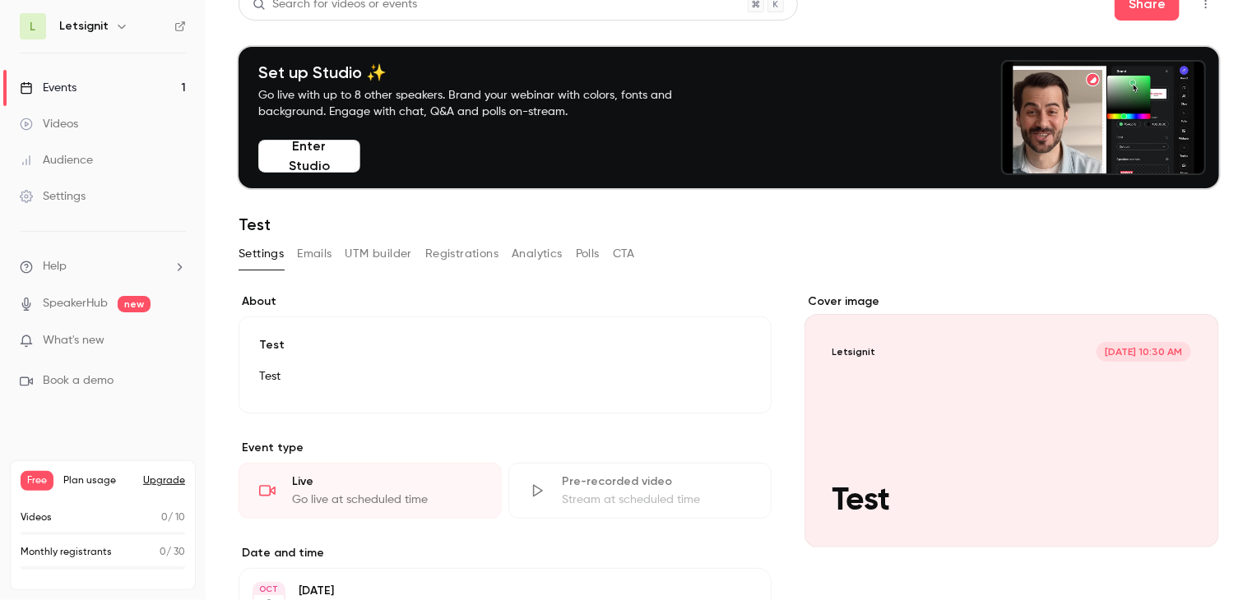
click at [321, 258] on button "Emails" at bounding box center [314, 254] width 35 height 26
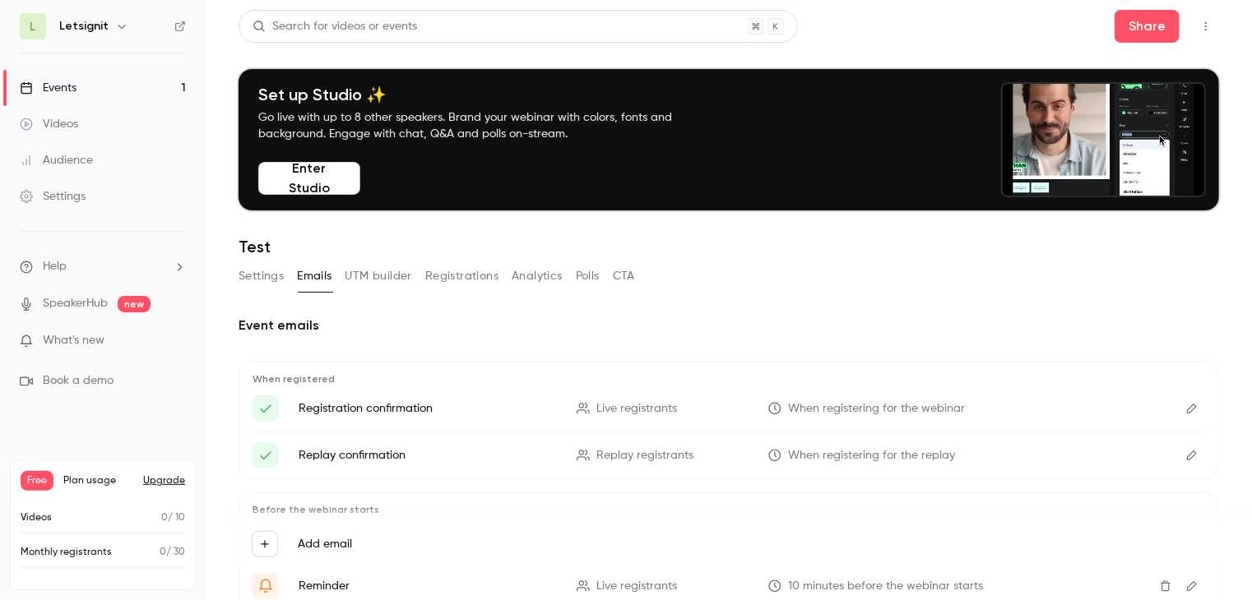
click at [109, 88] on link "Events 1" at bounding box center [103, 88] width 206 height 36
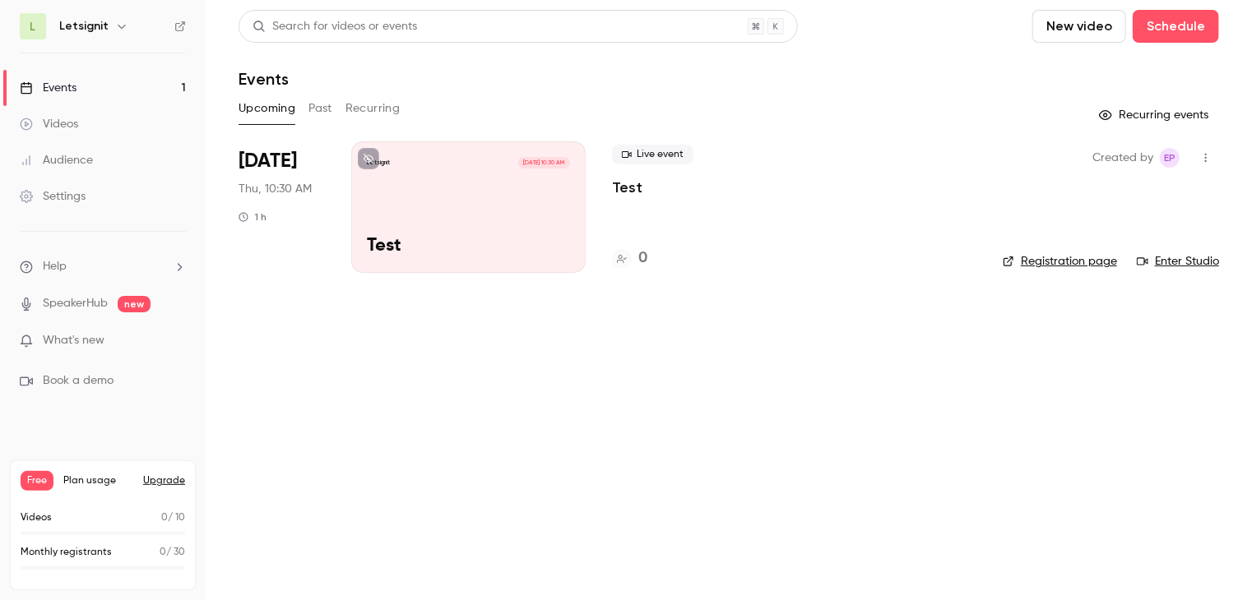
click at [1203, 159] on icon "button" at bounding box center [1205, 158] width 13 height 12
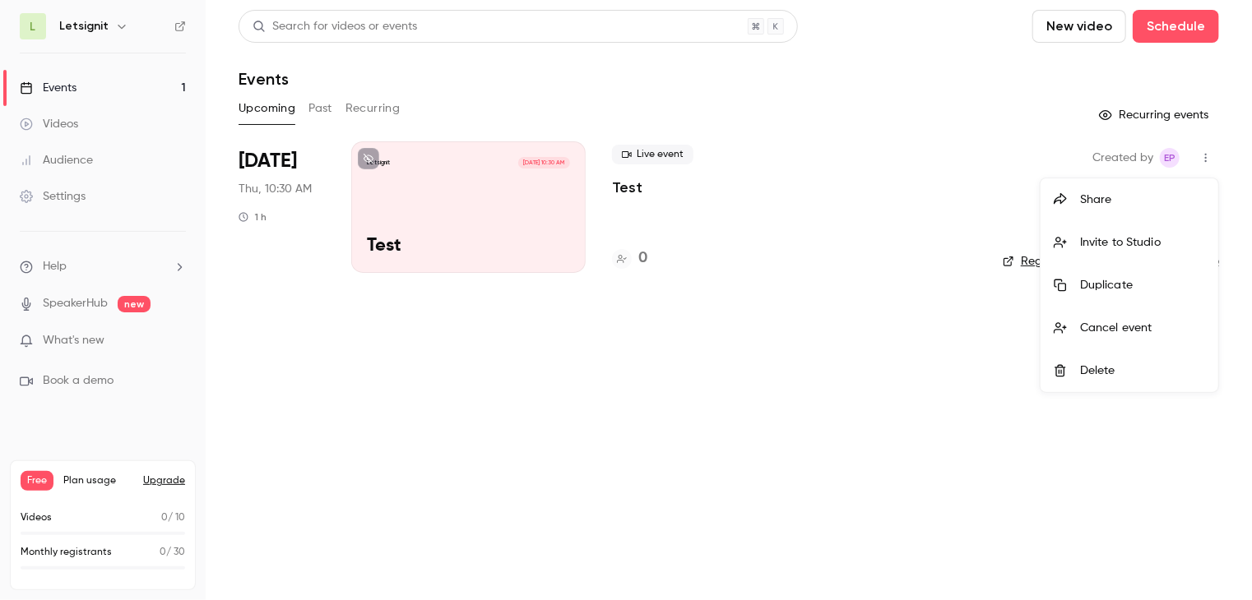
click at [1150, 192] on div "Share" at bounding box center [1142, 200] width 125 height 16
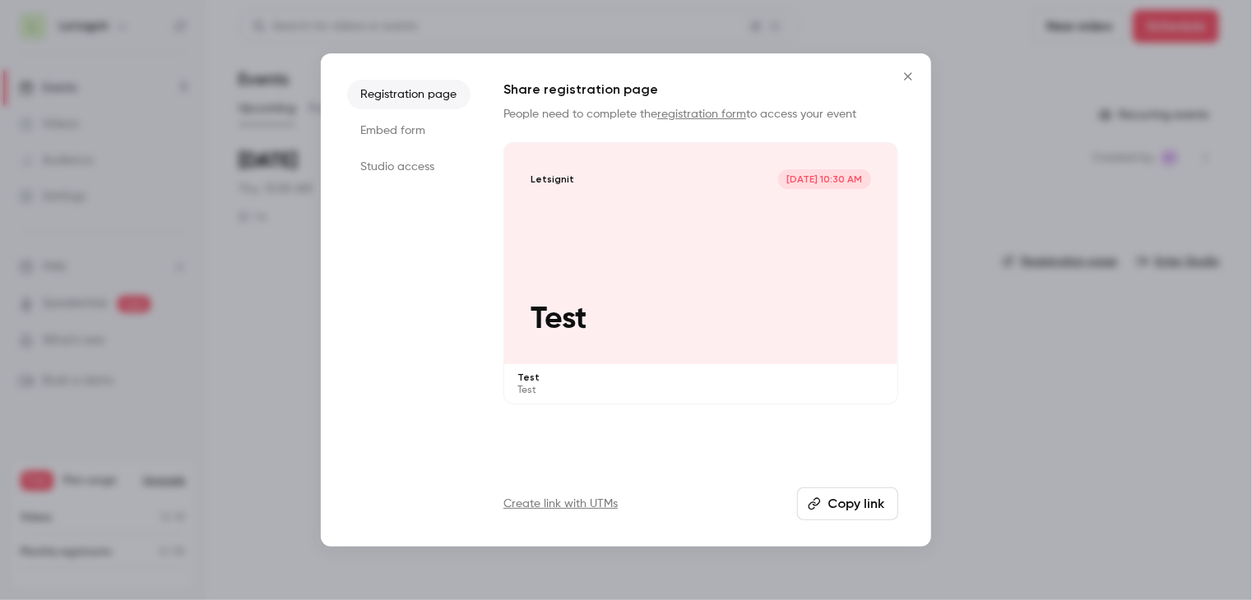
click at [849, 178] on span "[DATE] 10:30 AM" at bounding box center [824, 179] width 93 height 20
click at [424, 132] on li "Embed form" at bounding box center [408, 131] width 123 height 30
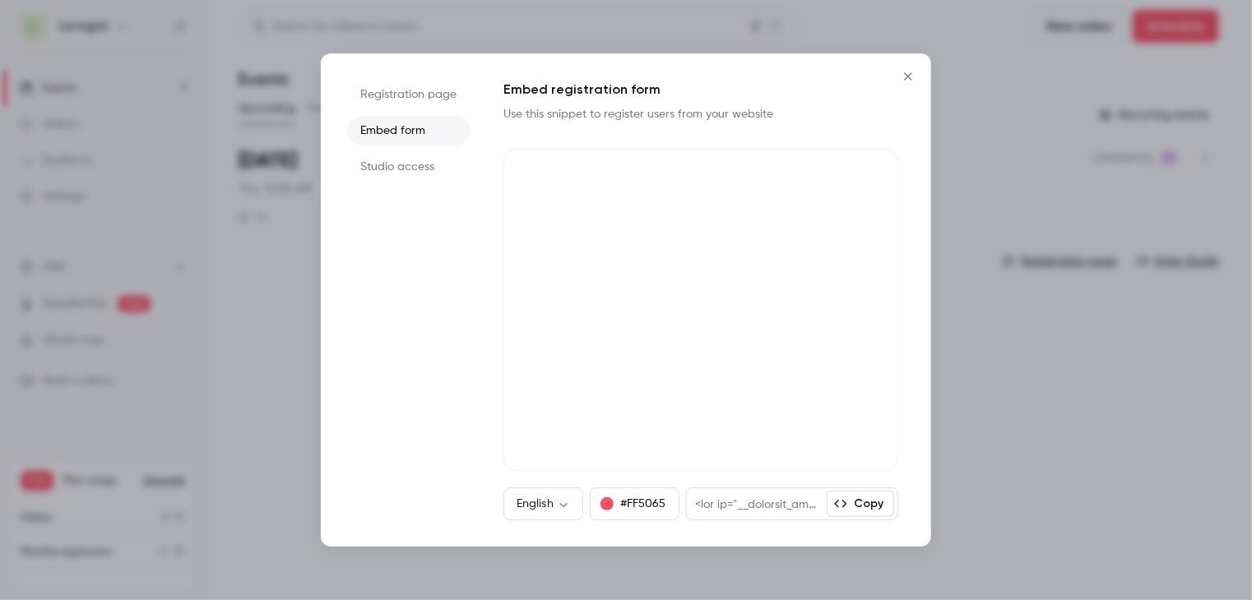
click at [422, 159] on li "Studio access" at bounding box center [408, 167] width 123 height 30
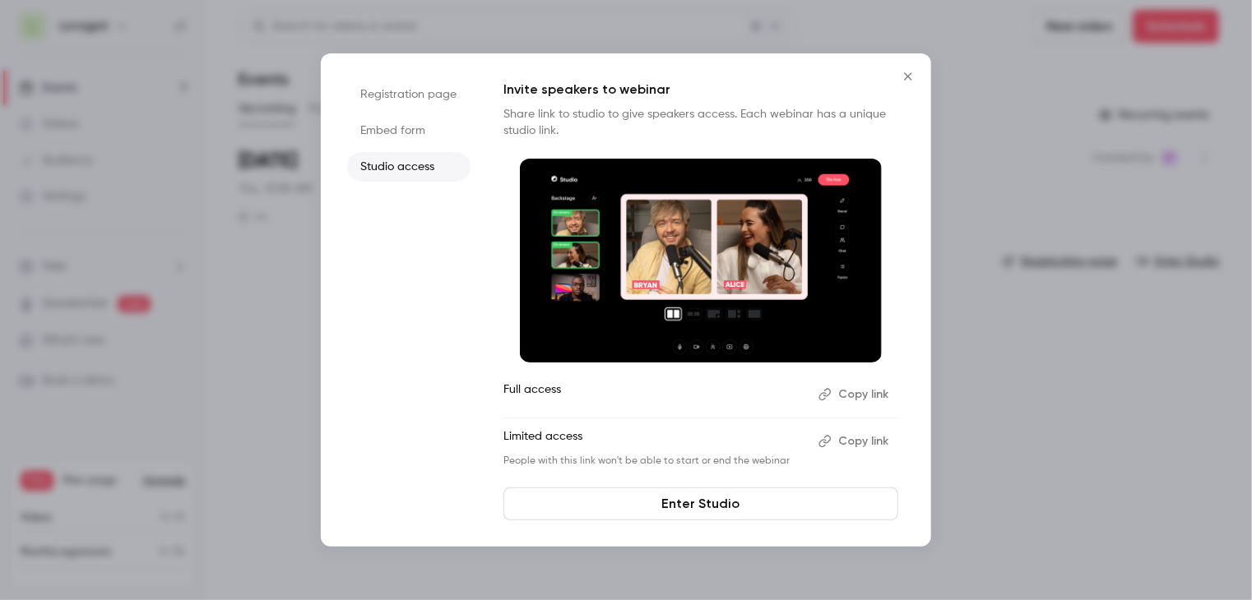
click at [913, 75] on icon "Close" at bounding box center [908, 76] width 20 height 13
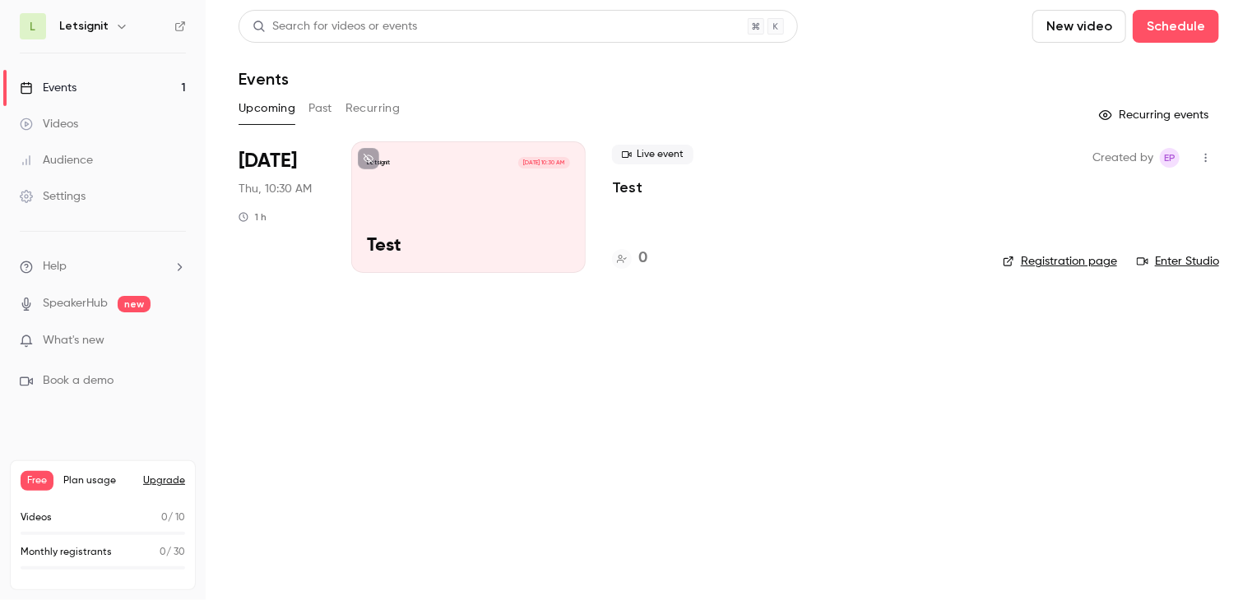
click at [1212, 160] on button "button" at bounding box center [1205, 158] width 26 height 26
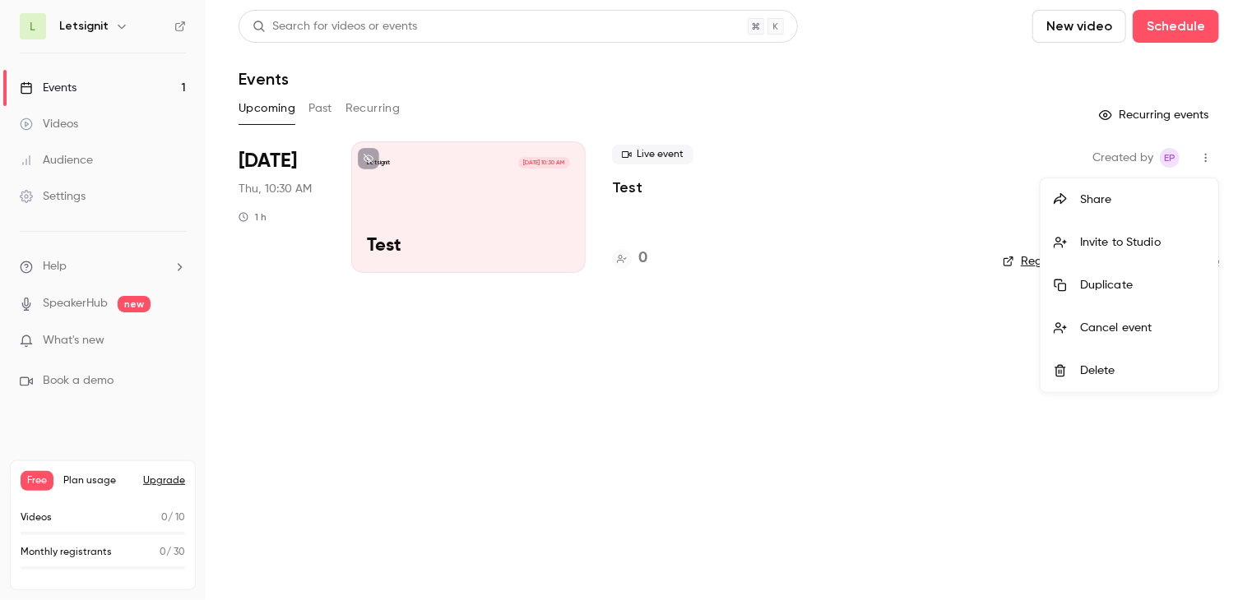
click at [448, 390] on div at bounding box center [626, 300] width 1252 height 600
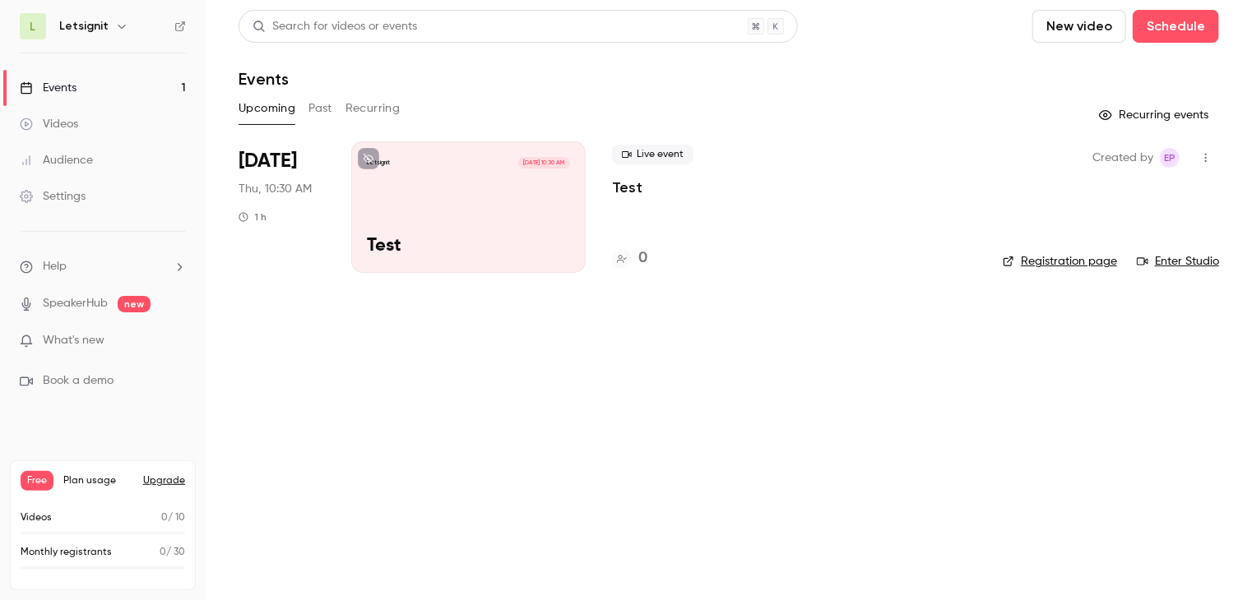
click at [405, 231] on div "Letsignit [DATE] 10:30 AM Test" at bounding box center [468, 207] width 234 height 132
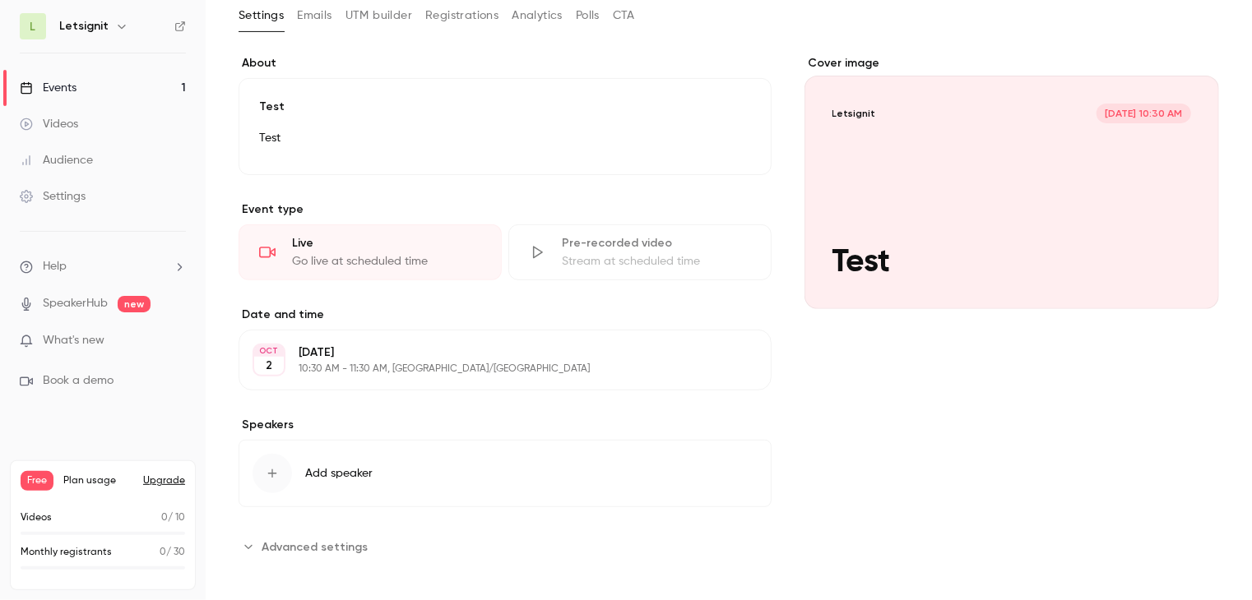
scroll to position [269, 0]
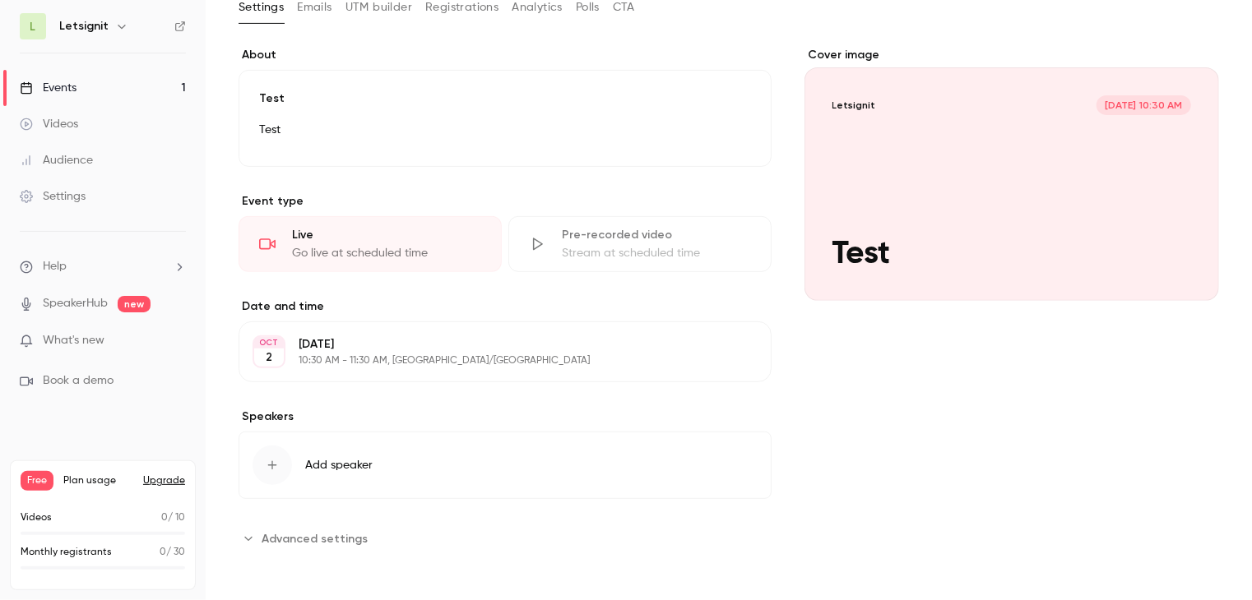
click at [321, 549] on button "Advanced settings" at bounding box center [307, 538] width 139 height 26
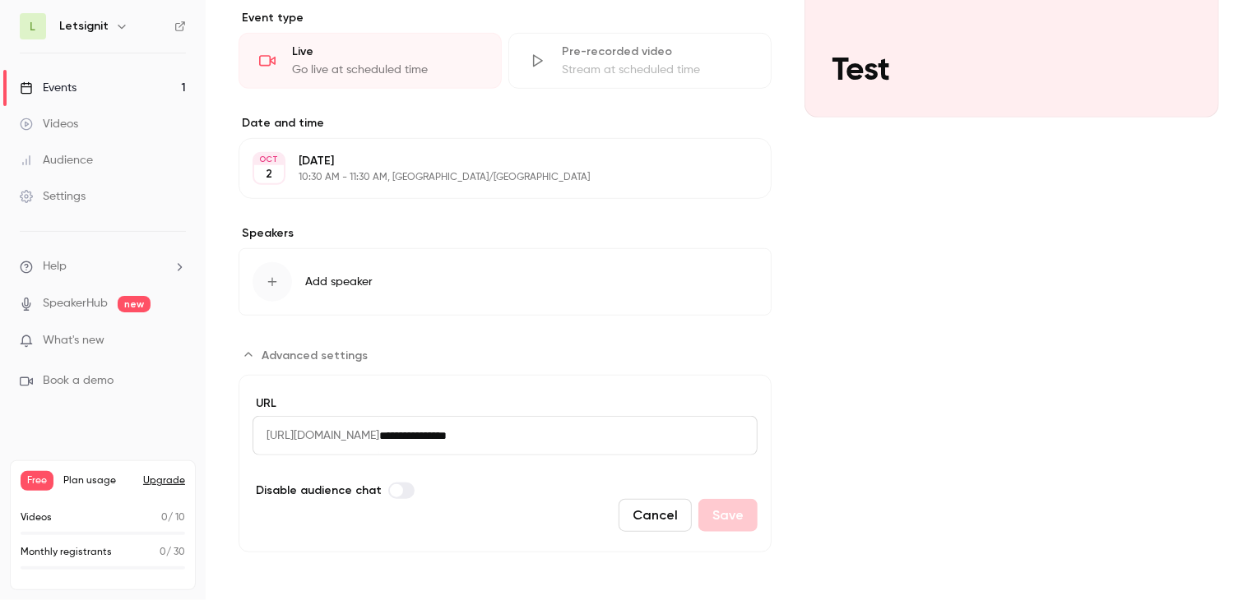
click at [340, 352] on span "Advanced settings" at bounding box center [314, 355] width 106 height 17
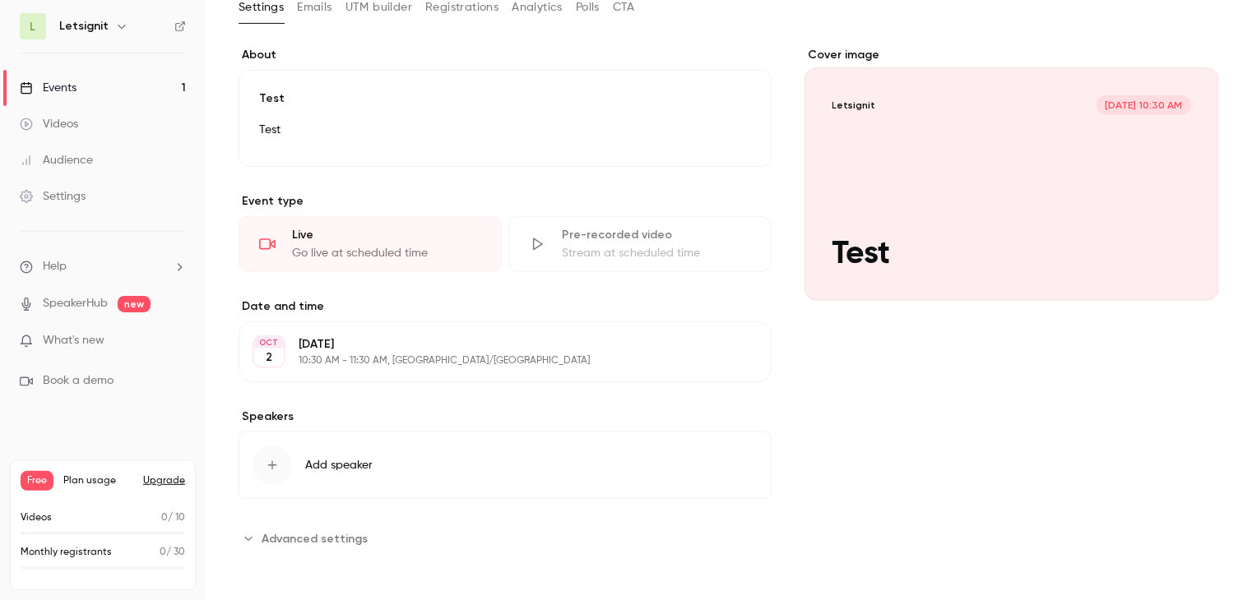
scroll to position [0, 0]
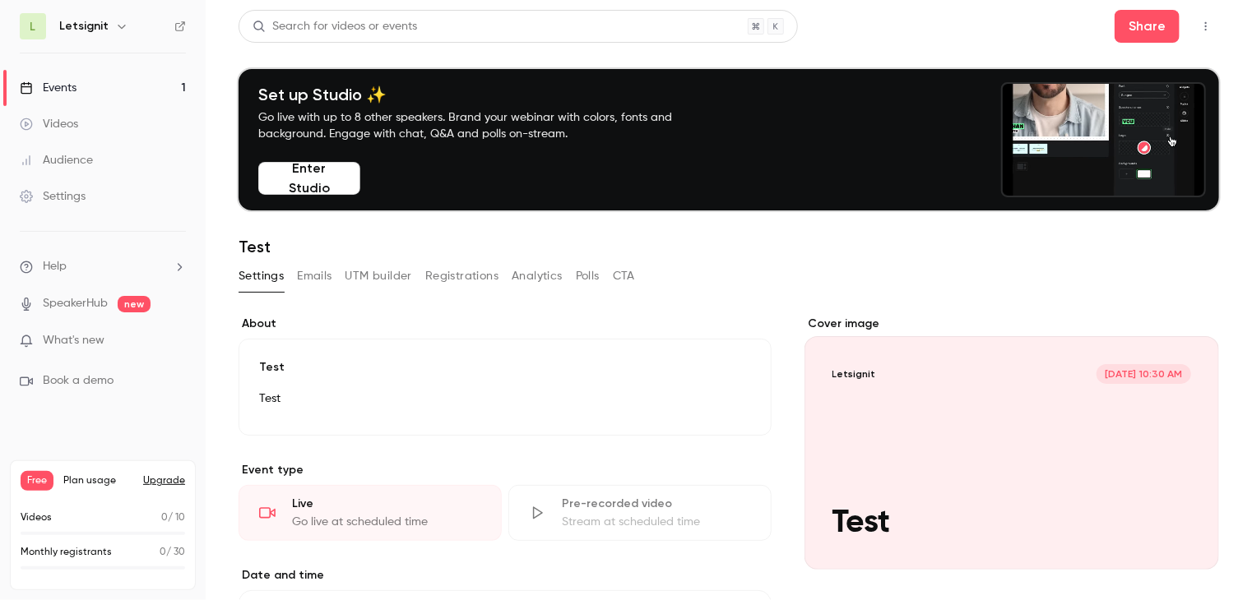
click at [643, 276] on div "Settings Emails UTM builder Registrations Analytics Polls CTA" at bounding box center [728, 279] width 980 height 33
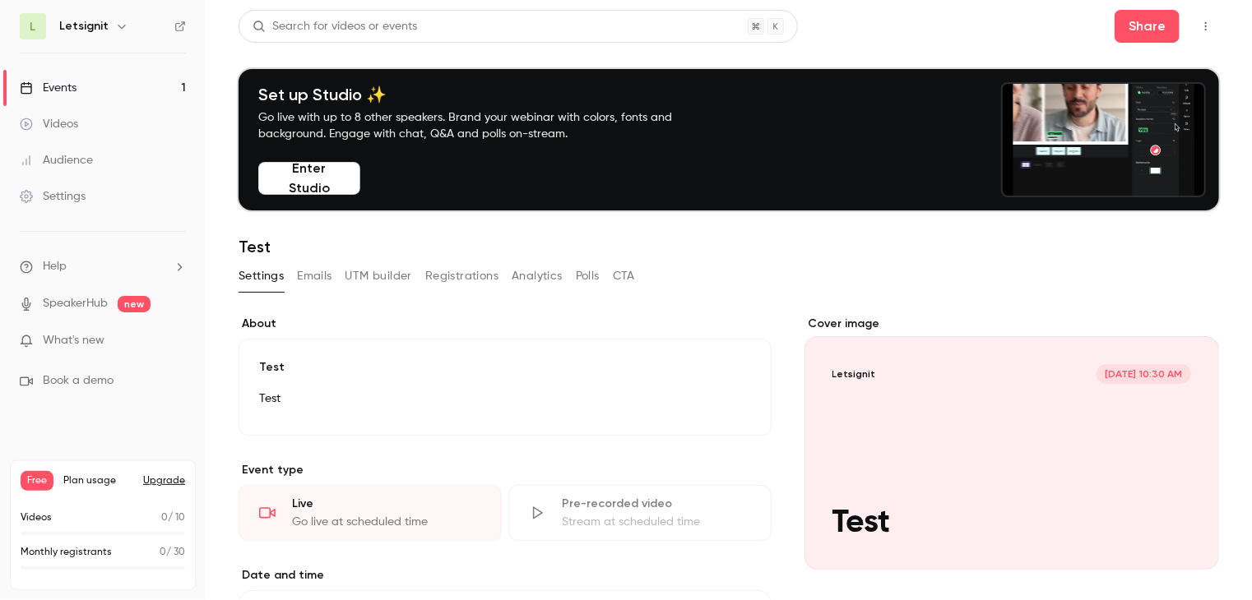
click at [632, 277] on button "CTA" at bounding box center [624, 276] width 22 height 26
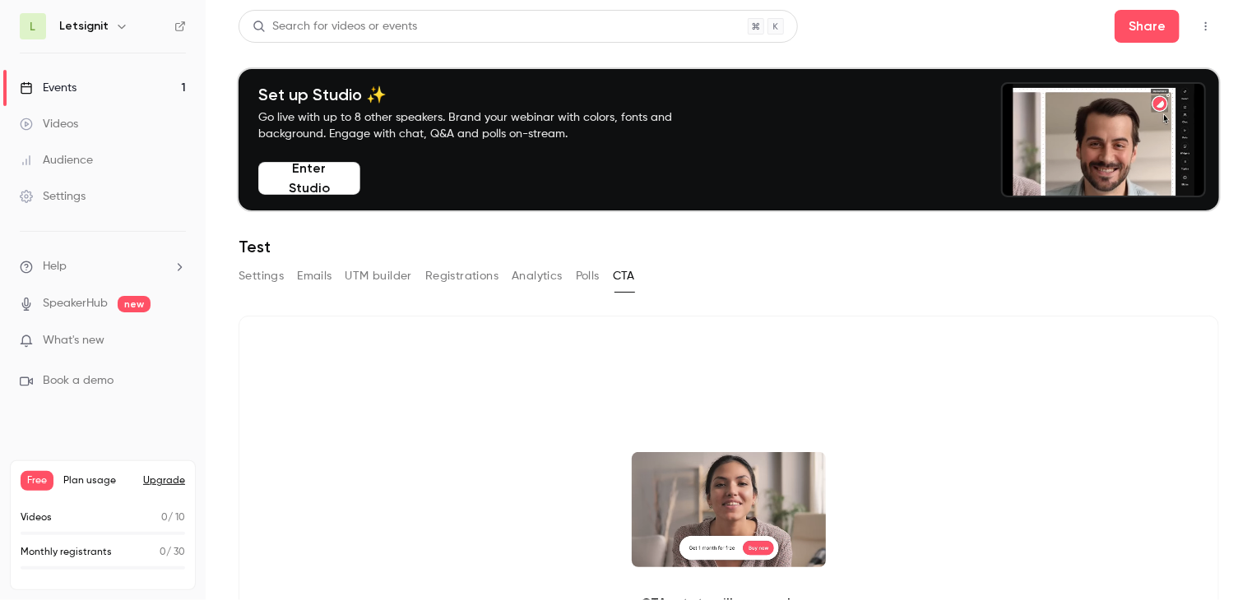
click at [596, 280] on button "Polls" at bounding box center [588, 276] width 24 height 26
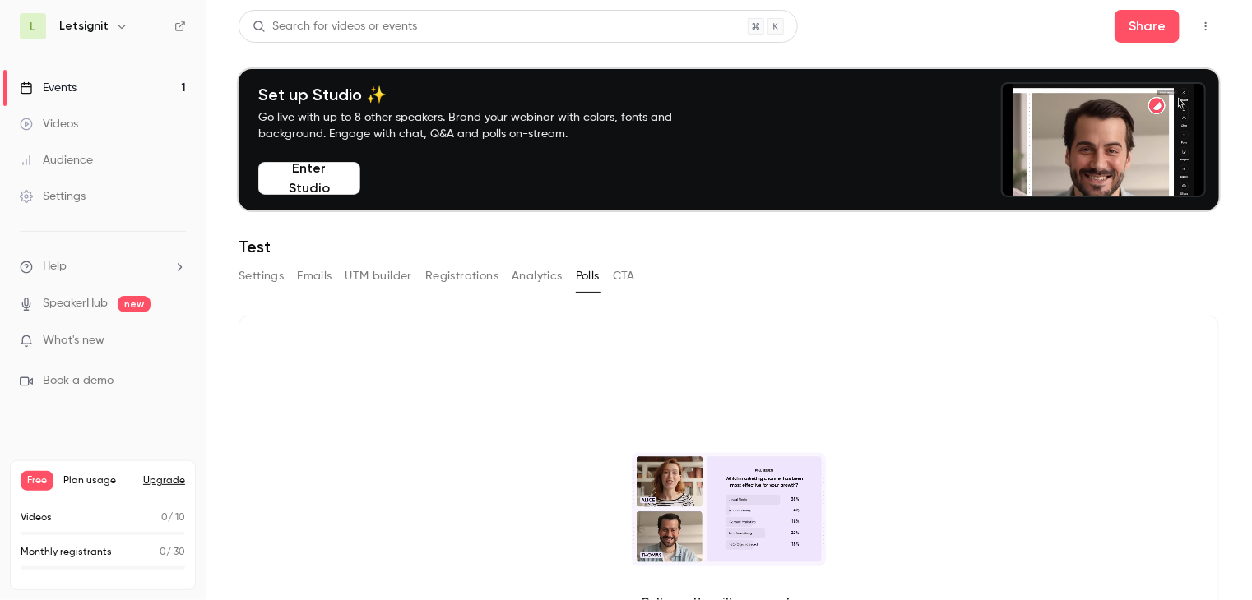
click at [528, 272] on button "Analytics" at bounding box center [536, 276] width 51 height 26
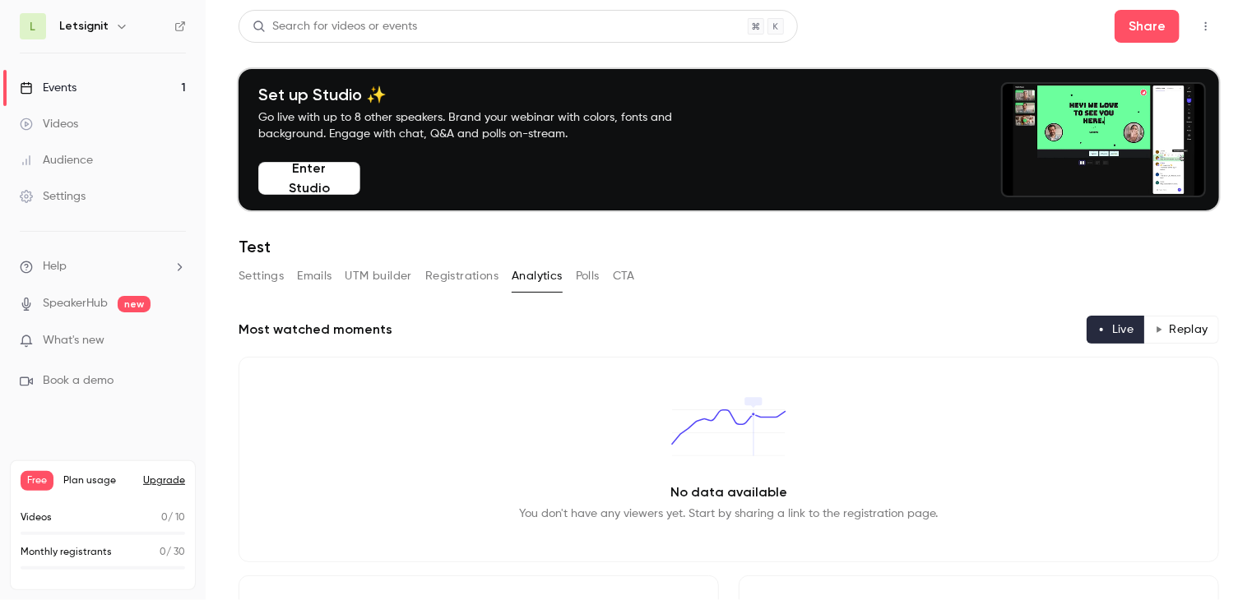
click at [447, 277] on button "Registrations" at bounding box center [461, 276] width 73 height 26
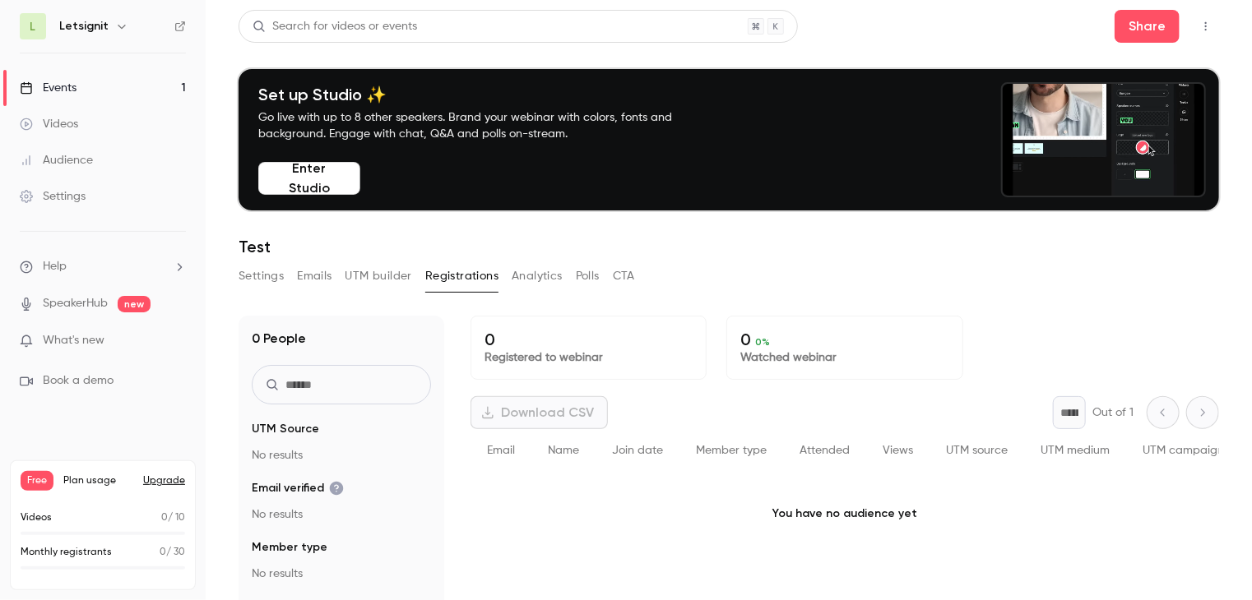
scroll to position [161, 0]
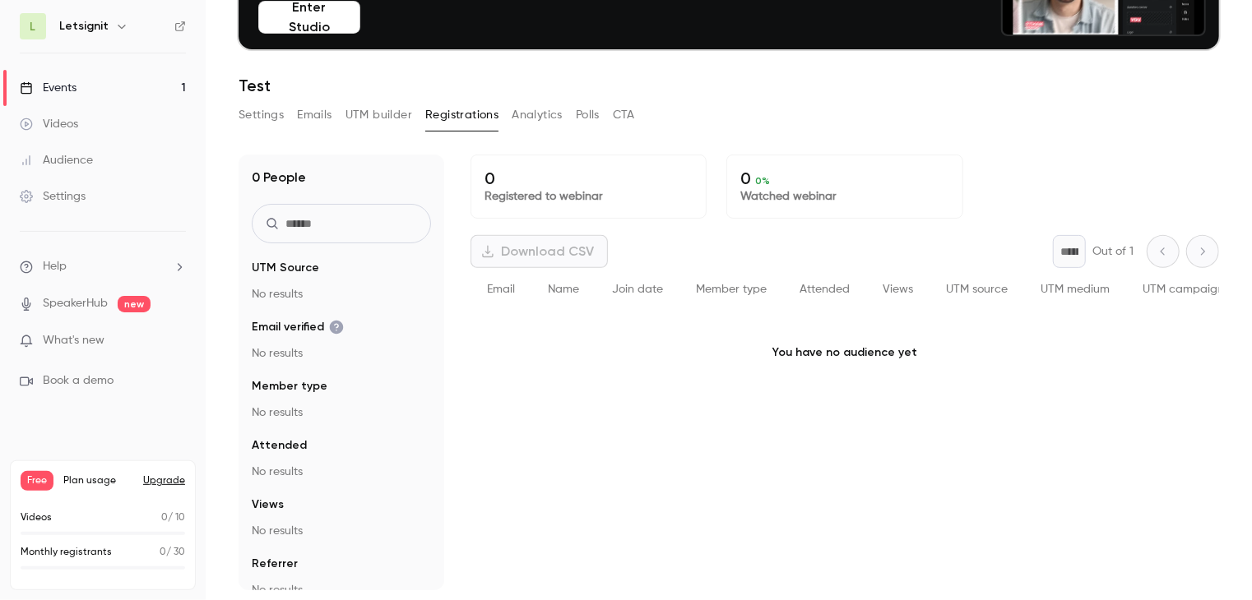
click at [386, 119] on button "UTM builder" at bounding box center [378, 115] width 67 height 26
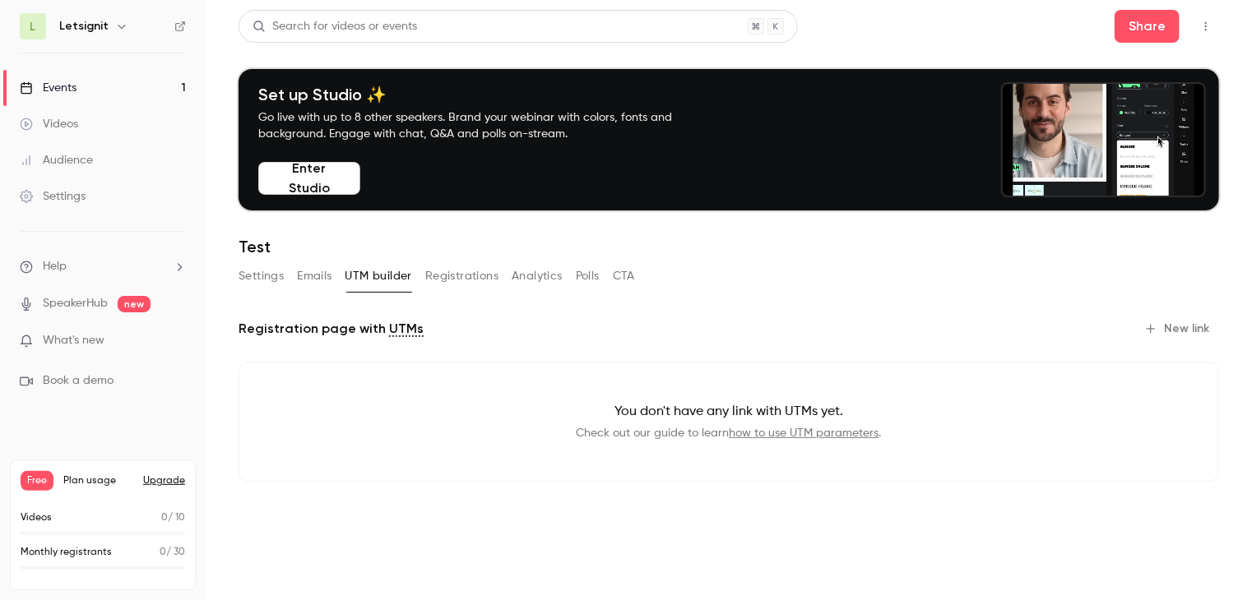
click at [316, 278] on button "Emails" at bounding box center [314, 276] width 35 height 26
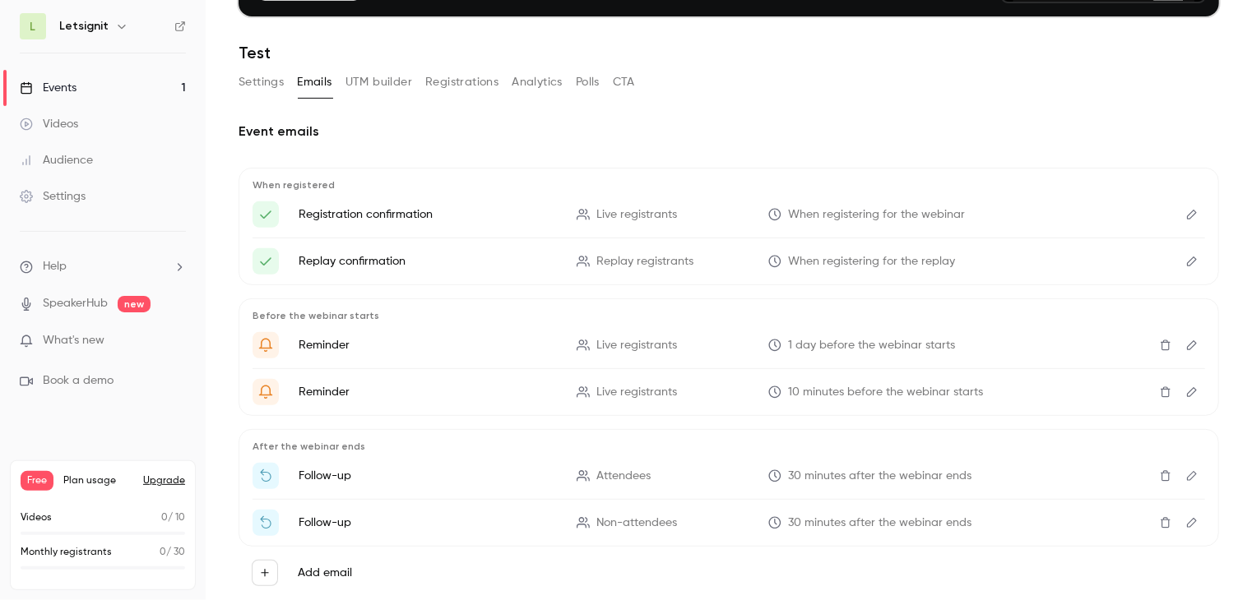
scroll to position [235, 0]
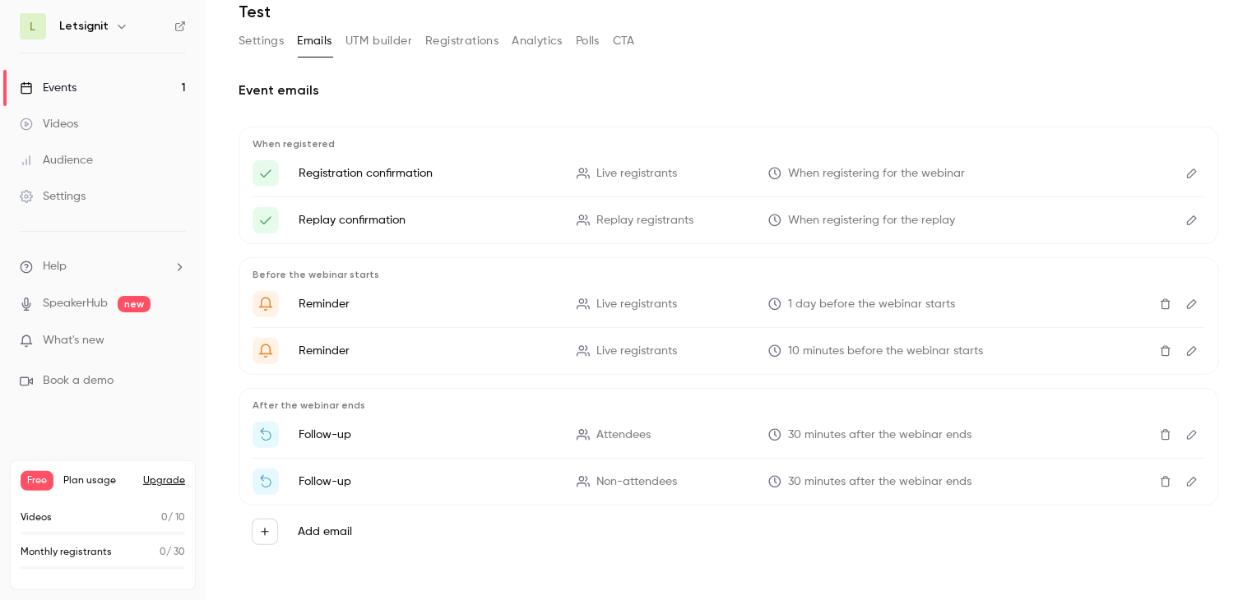
click at [384, 44] on button "UTM builder" at bounding box center [378, 41] width 67 height 26
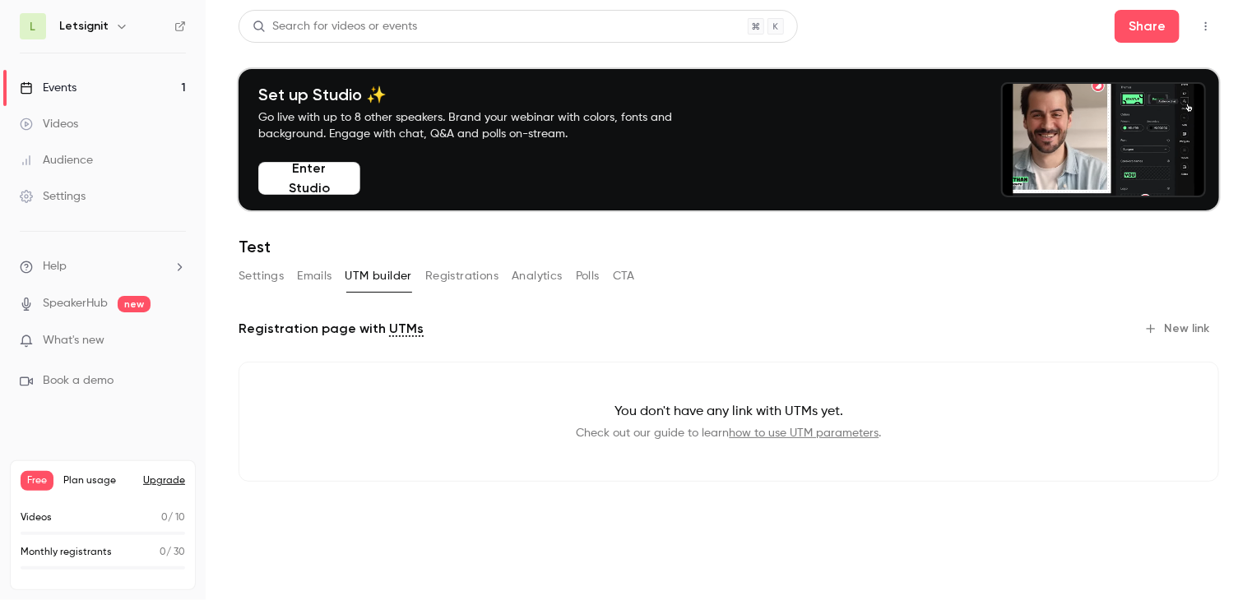
click at [90, 188] on link "Settings" at bounding box center [103, 196] width 206 height 36
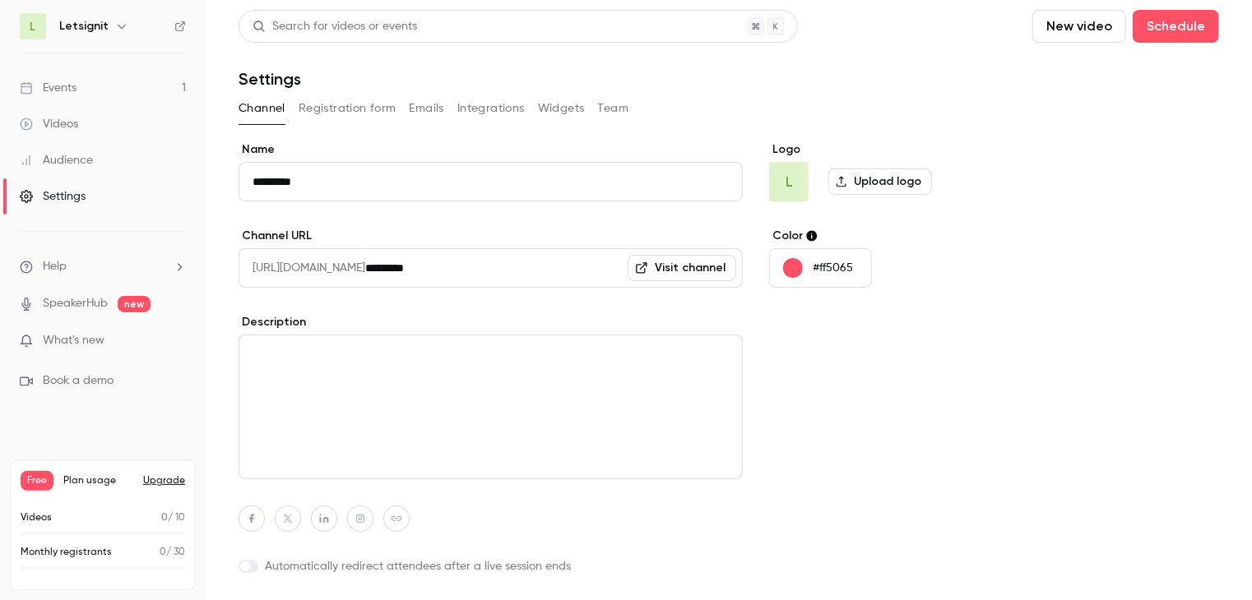
click at [315, 102] on button "Registration form" at bounding box center [347, 108] width 98 height 26
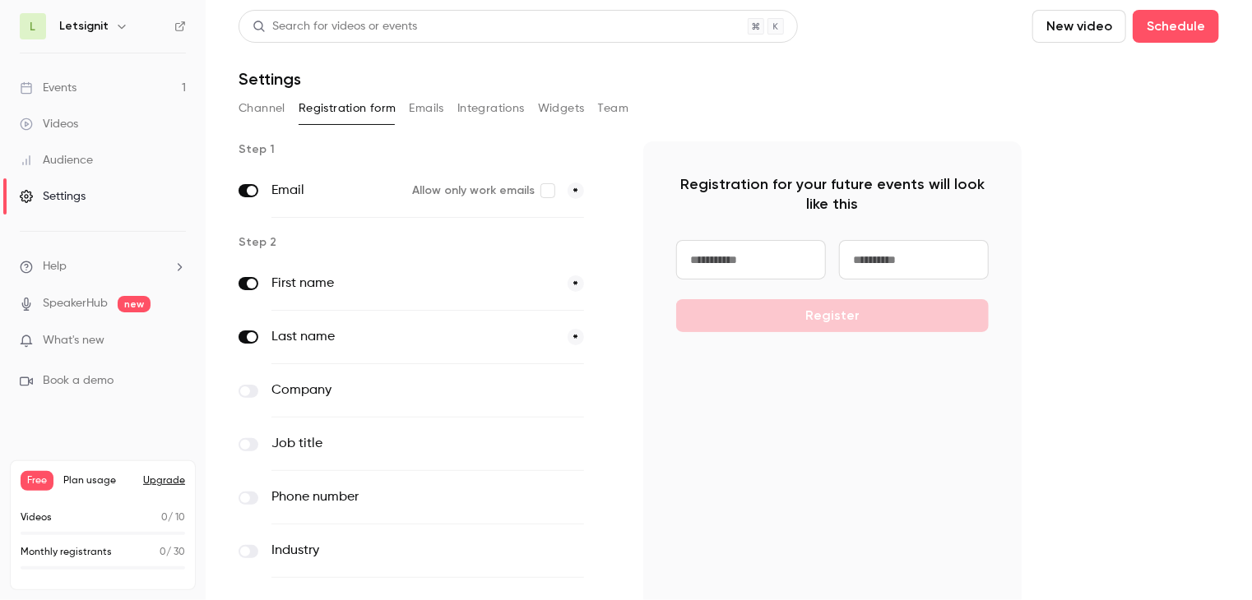
click at [763, 254] on input at bounding box center [751, 259] width 150 height 39
click at [941, 263] on input at bounding box center [914, 259] width 150 height 39
drag, startPoint x: 535, startPoint y: 152, endPoint x: 512, endPoint y: 146, distance: 23.9
click at [535, 152] on p "Step 1" at bounding box center [427, 149] width 378 height 16
click at [616, 113] on button "Team" at bounding box center [613, 108] width 31 height 26
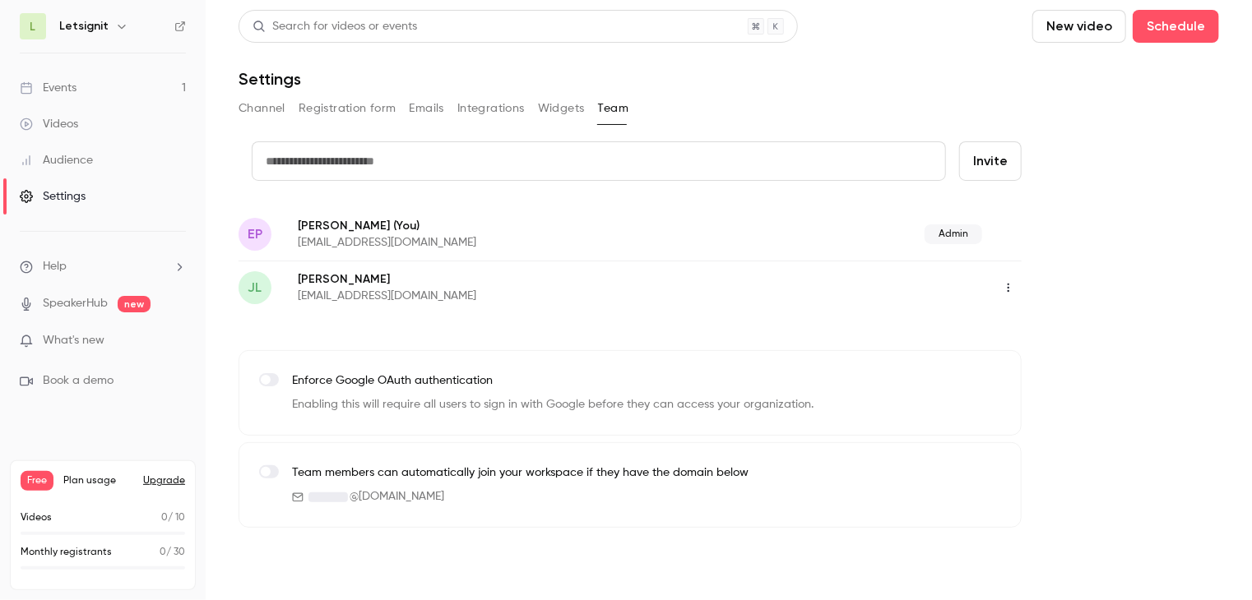
click at [567, 113] on button "Widgets" at bounding box center [561, 108] width 47 height 26
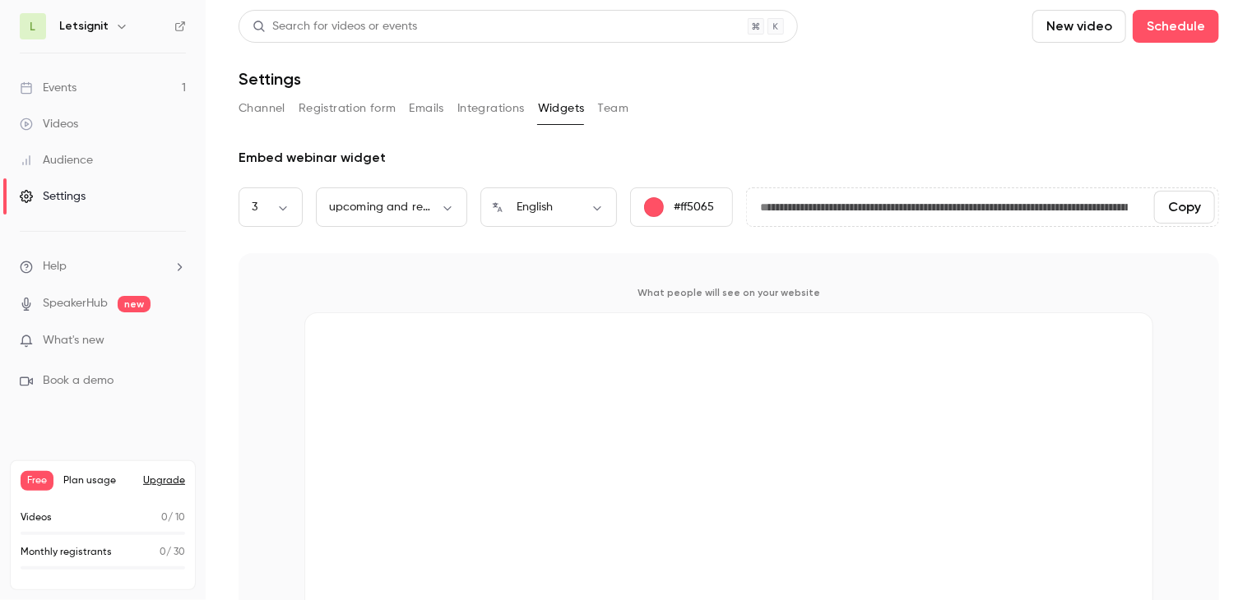
click at [493, 118] on button "Integrations" at bounding box center [490, 108] width 67 height 26
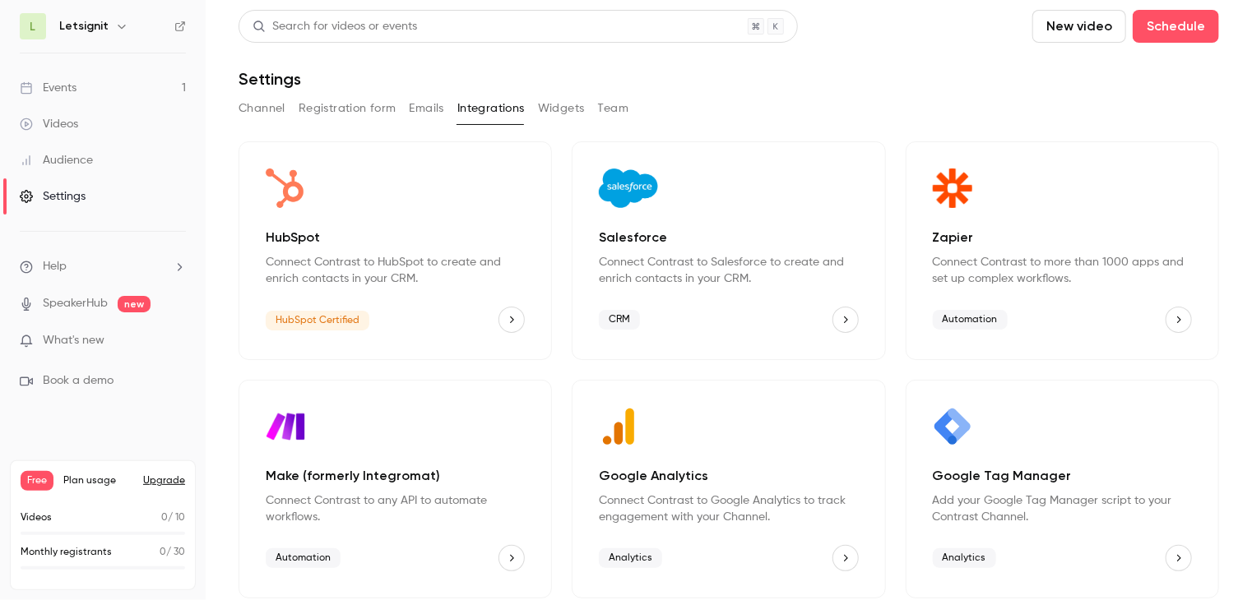
click at [410, 109] on button "Emails" at bounding box center [427, 108] width 35 height 26
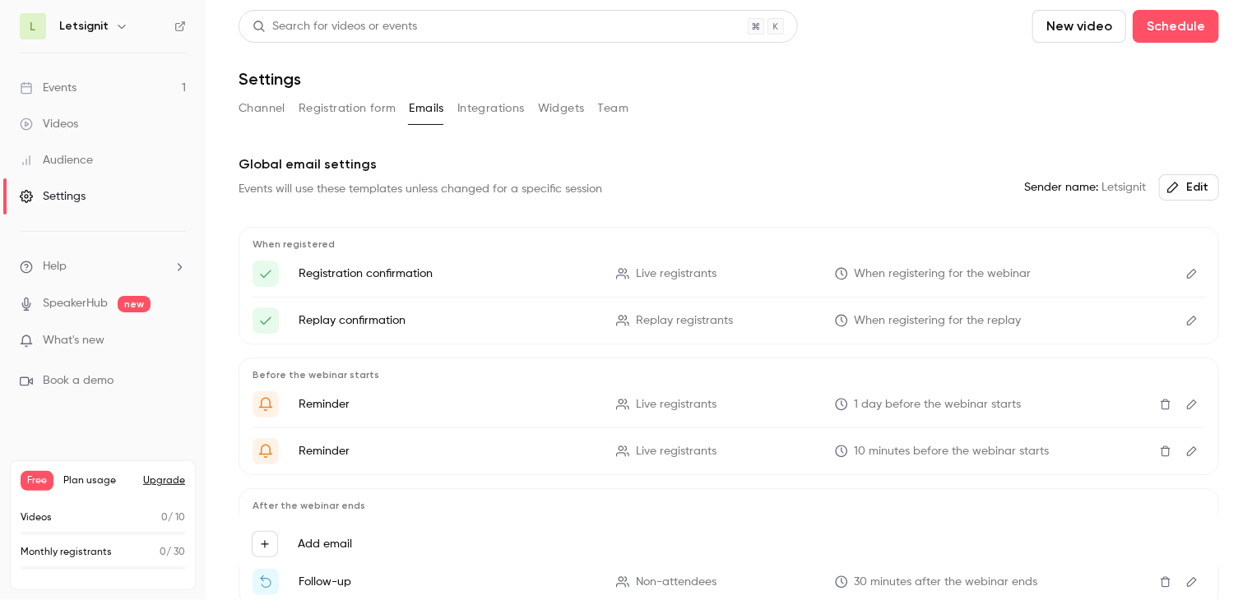
click at [266, 109] on button "Channel" at bounding box center [261, 108] width 47 height 26
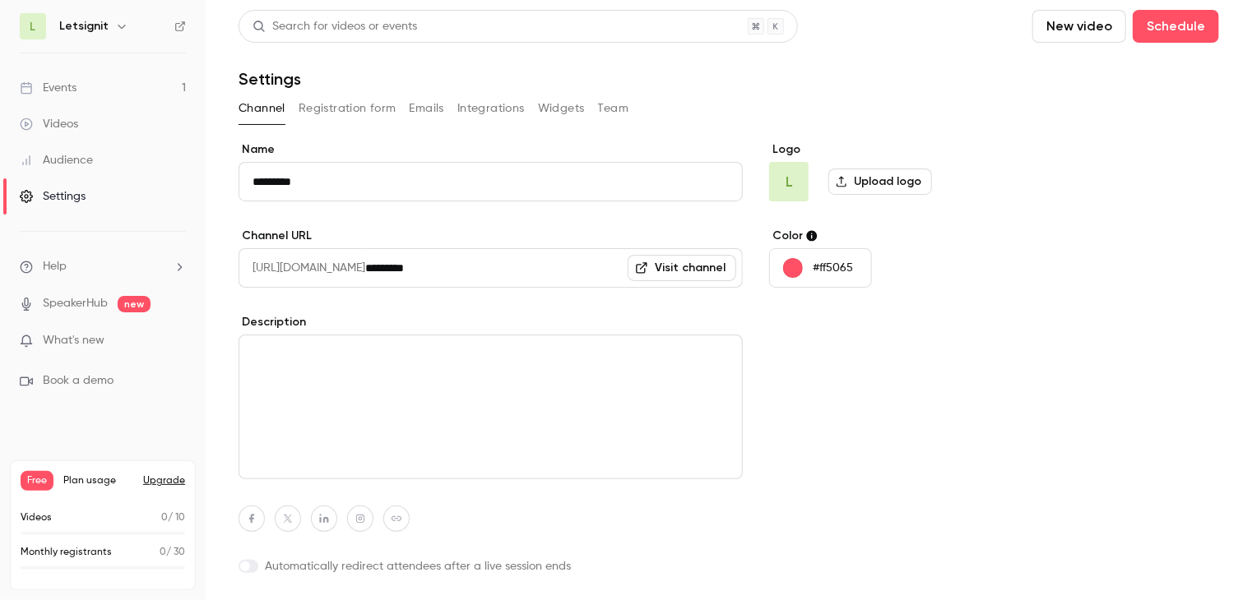
click at [272, 82] on h1 "Settings" at bounding box center [269, 79] width 62 height 20
click at [323, 76] on div "Settings" at bounding box center [728, 79] width 980 height 20
drag, startPoint x: 796, startPoint y: 186, endPoint x: 776, endPoint y: 184, distance: 19.8
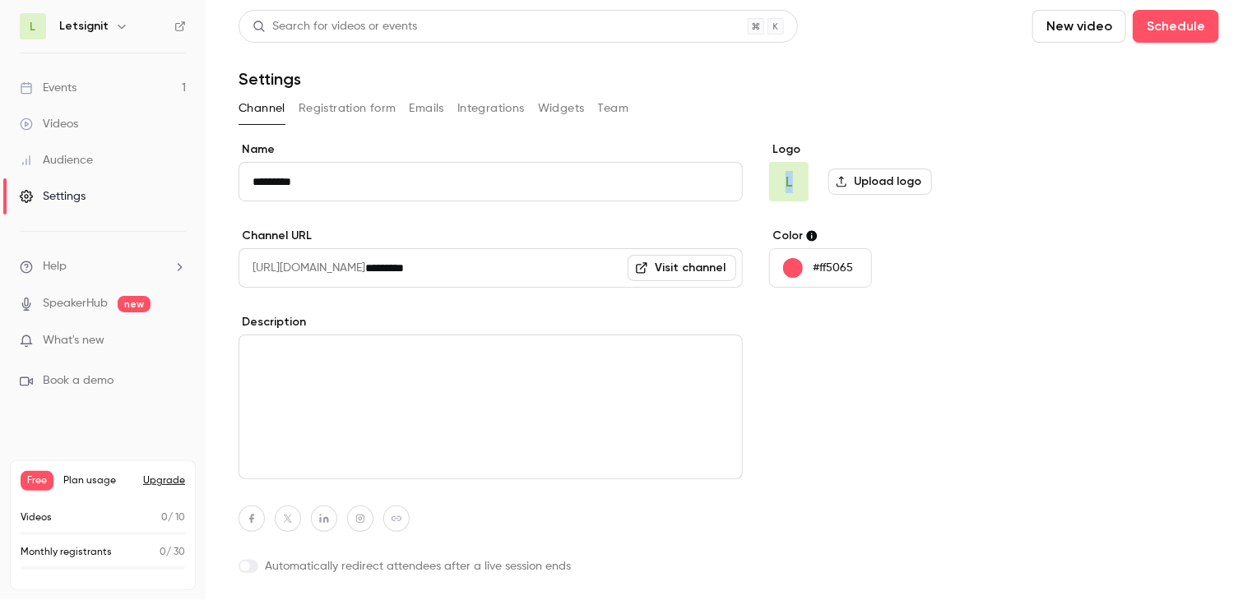
click at [776, 184] on span "L" at bounding box center [788, 181] width 39 height 39
click at [730, 152] on label "Name" at bounding box center [490, 149] width 504 height 16
click at [730, 162] on input "*********" at bounding box center [490, 181] width 504 height 39
click at [710, 107] on div "Channel Registration form Emails Integrations Widgets Team" at bounding box center [728, 108] width 980 height 26
